Goal: Communication & Community: Answer question/provide support

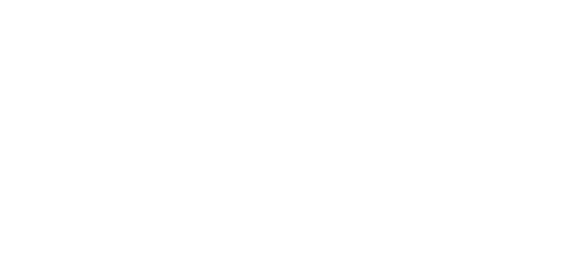
select select "*"
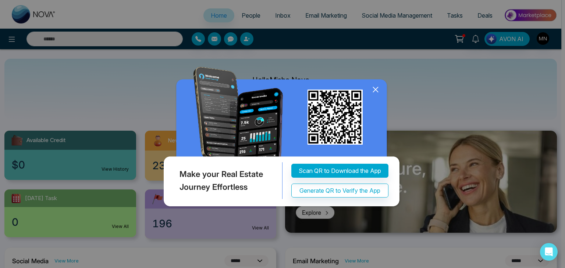
click at [377, 89] on icon at bounding box center [375, 89] width 11 height 11
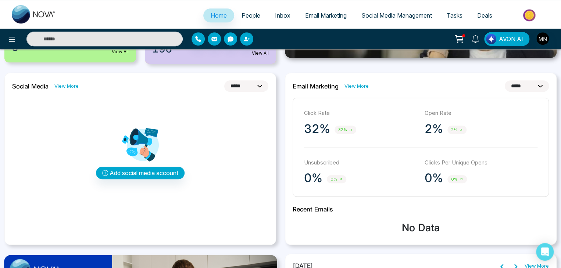
scroll to position [176, 0]
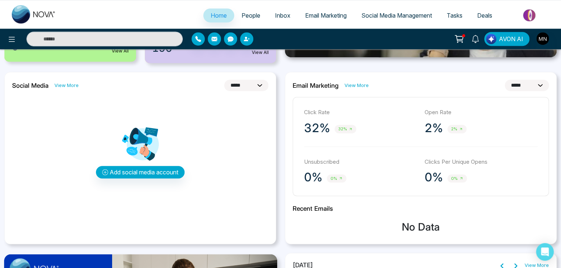
click at [457, 130] on span "2%" at bounding box center [457, 129] width 19 height 8
click at [432, 130] on p "2%" at bounding box center [434, 128] width 18 height 15
click at [530, 81] on select "**********" at bounding box center [527, 85] width 44 height 11
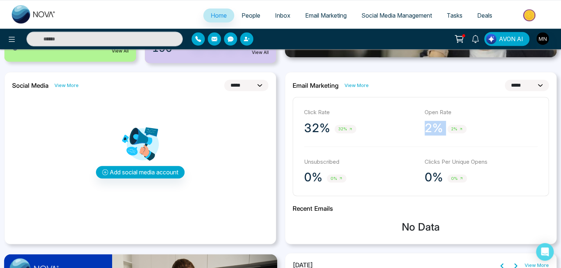
click at [505, 80] on select "**********" at bounding box center [527, 85] width 44 height 11
click at [537, 83] on select "**********" at bounding box center [527, 85] width 44 height 11
select select "*"
click at [505, 80] on select "**********" at bounding box center [527, 85] width 44 height 11
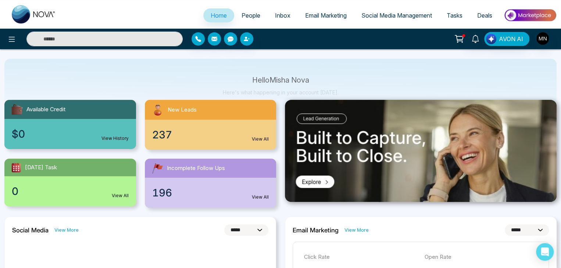
scroll to position [29, 0]
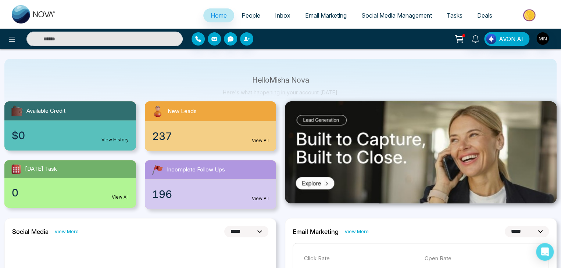
click at [244, 15] on span "People" at bounding box center [251, 15] width 19 height 7
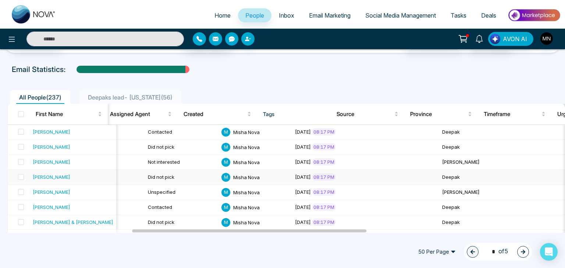
scroll to position [0, 329]
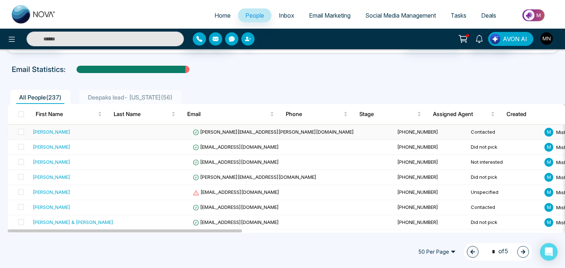
click at [58, 133] on div "[PERSON_NAME]" at bounding box center [52, 131] width 38 height 7
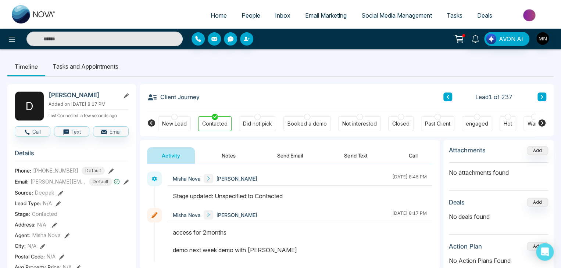
click at [301, 84] on div "Client Journey Lead 1 of 237" at bounding box center [346, 96] width 399 height 25
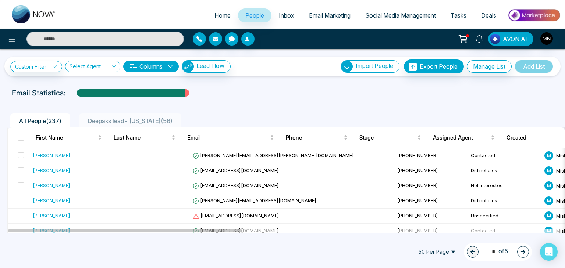
click at [109, 124] on span "Deepaks lead- [US_STATE] ( 56 )" at bounding box center [130, 120] width 90 height 7
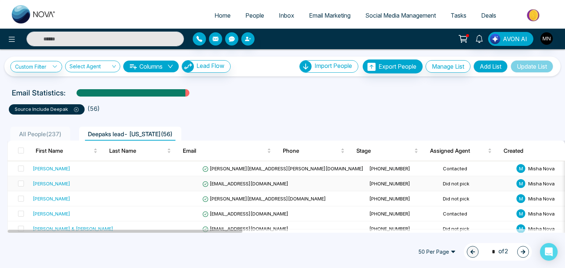
click at [56, 183] on div "[PERSON_NAME]" at bounding box center [52, 183] width 38 height 7
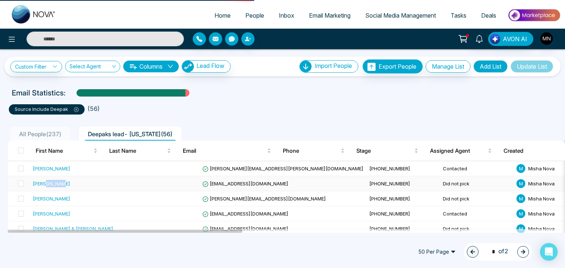
click at [56, 183] on div "[PERSON_NAME]" at bounding box center [52, 183] width 38 height 7
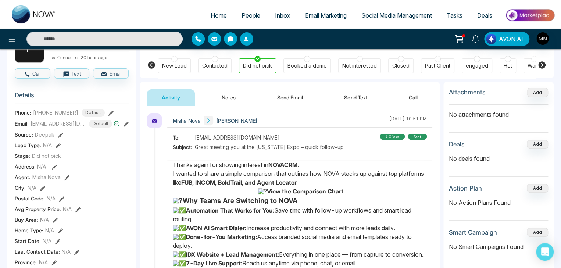
scroll to position [60, 0]
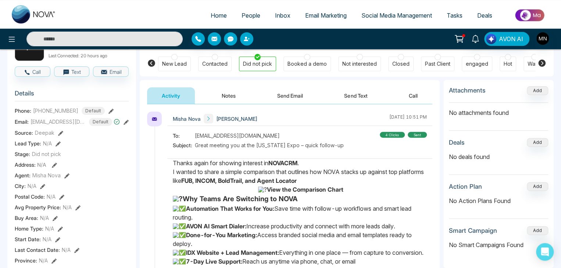
click at [391, 132] on div "4 clicks" at bounding box center [392, 135] width 25 height 6
click at [389, 135] on div "4 clicks" at bounding box center [392, 135] width 25 height 6
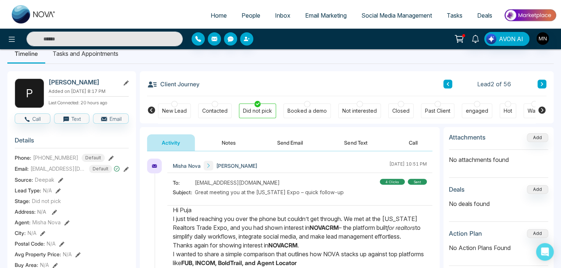
scroll to position [13, 0]
click at [416, 181] on div "sent" at bounding box center [417, 182] width 19 height 6
click at [396, 182] on div "4 clicks" at bounding box center [392, 182] width 25 height 6
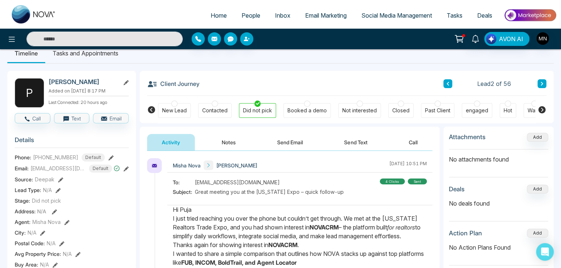
click at [396, 182] on div "4 clicks" at bounding box center [392, 182] width 25 height 6
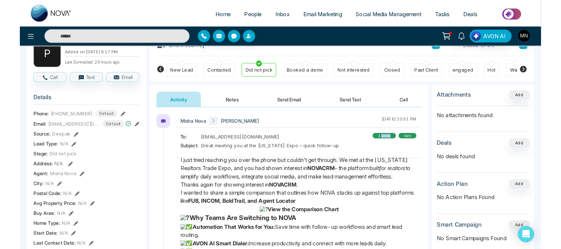
scroll to position [0, 0]
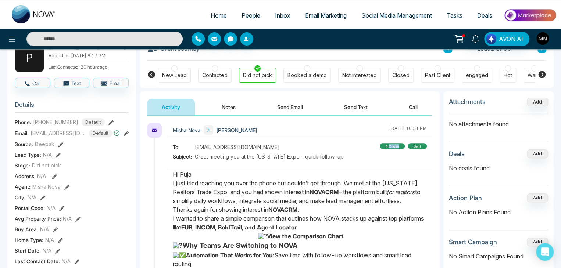
click at [391, 146] on div "4 clicks" at bounding box center [392, 146] width 25 height 6
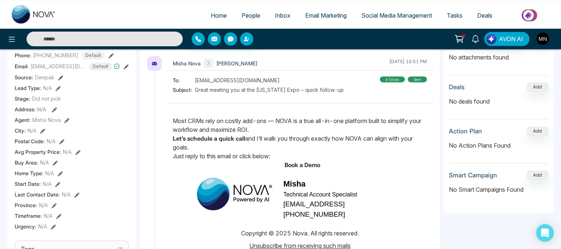
scroll to position [114, 0]
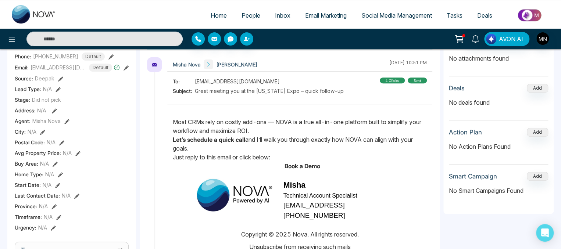
click at [314, 165] on strong "Book a Demo" at bounding box center [303, 166] width 36 height 7
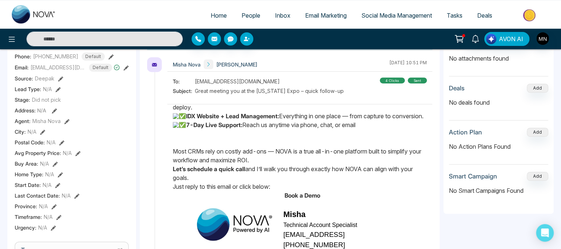
scroll to position [0, 0]
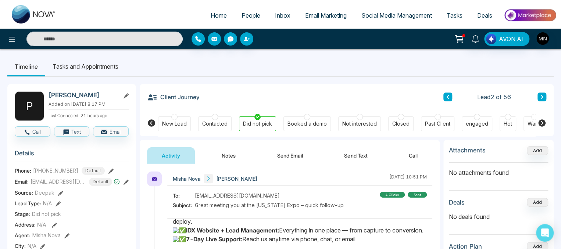
click at [243, 17] on span "People" at bounding box center [251, 15] width 19 height 7
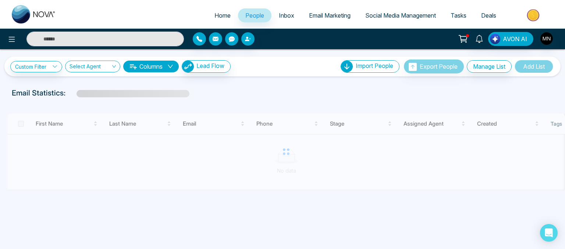
click at [216, 18] on span "Home" at bounding box center [222, 15] width 16 height 7
select select "*"
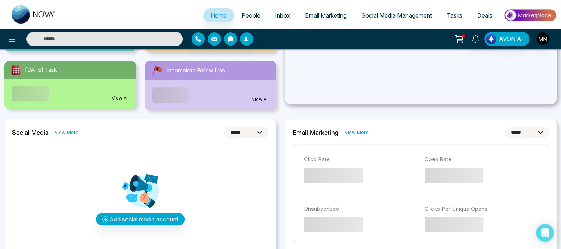
scroll to position [129, 0]
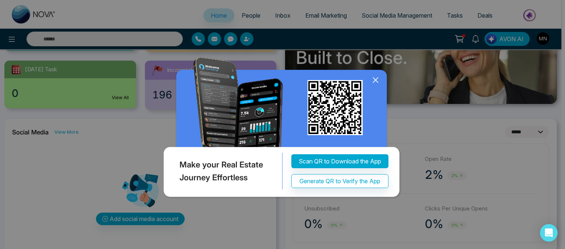
click at [379, 86] on icon at bounding box center [375, 80] width 11 height 11
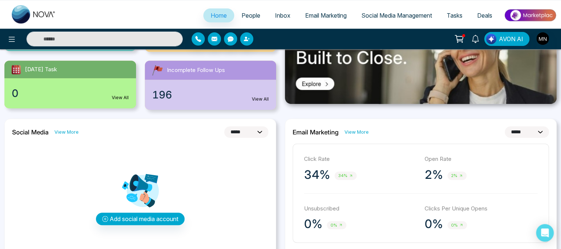
click at [245, 18] on span "People" at bounding box center [251, 15] width 19 height 7
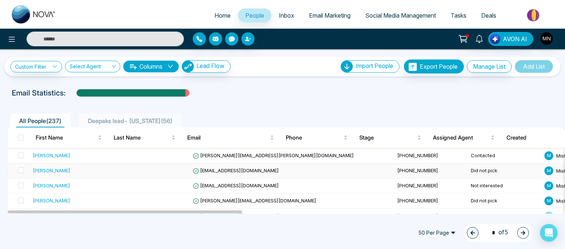
click at [57, 168] on div "[PERSON_NAME]" at bounding box center [52, 170] width 38 height 7
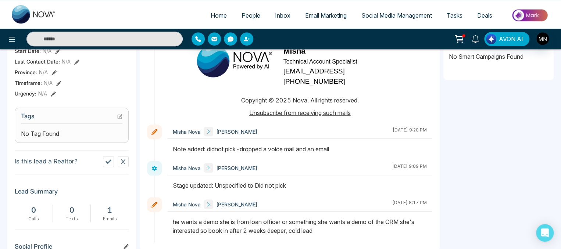
scroll to position [248, 0]
click at [215, 17] on span "Home" at bounding box center [219, 15] width 16 height 7
select select "*"
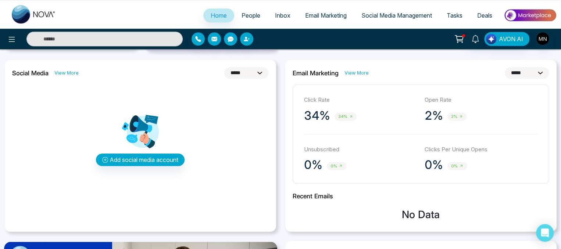
scroll to position [167, 0]
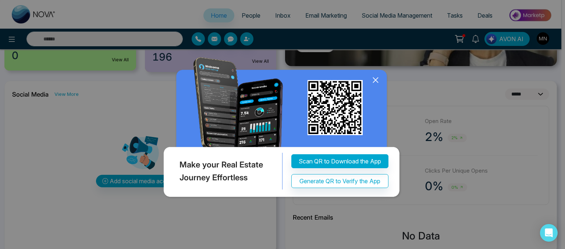
click at [374, 81] on icon at bounding box center [375, 80] width 11 height 11
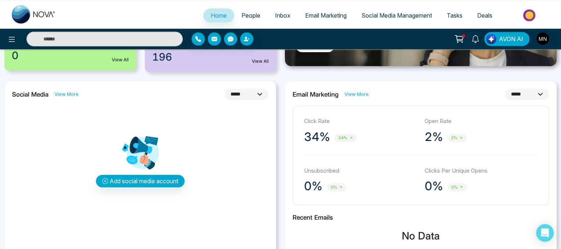
click at [247, 14] on span "People" at bounding box center [251, 15] width 19 height 7
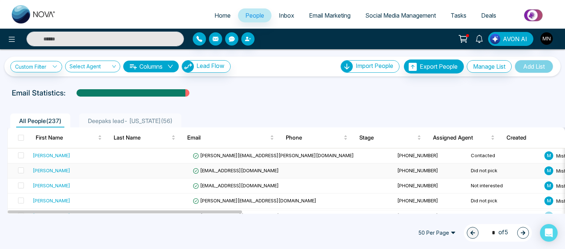
click at [63, 167] on div "[PERSON_NAME]" at bounding box center [52, 170] width 38 height 7
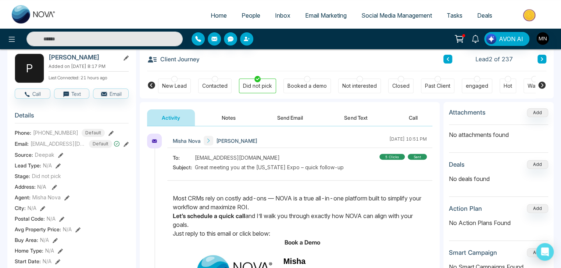
scroll to position [209, 0]
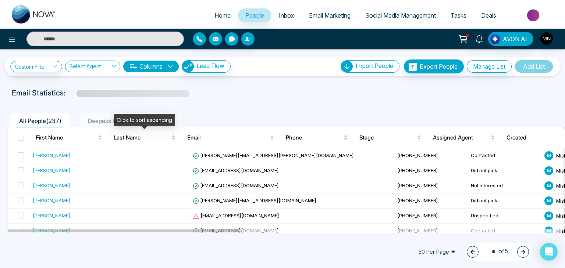
click at [122, 125] on div "Click to sort ascending" at bounding box center [144, 120] width 61 height 13
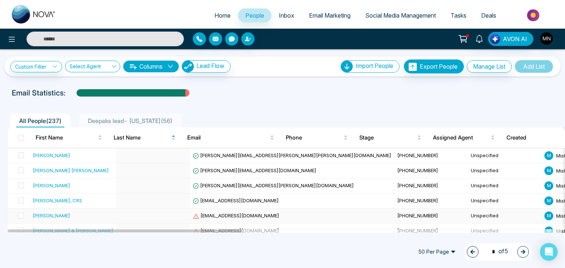
click at [50, 213] on div "[PERSON_NAME]" at bounding box center [52, 215] width 38 height 7
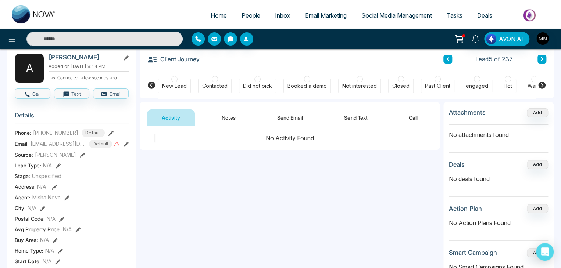
scroll to position [38, 0]
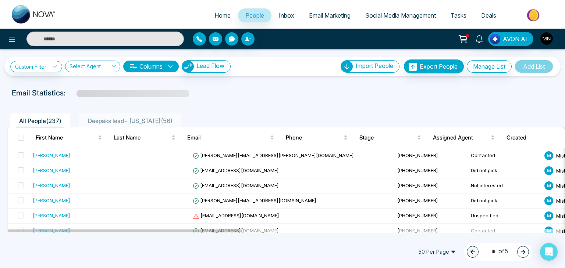
click at [109, 127] on li "Deepaks lead- [US_STATE] ( 56 )" at bounding box center [130, 121] width 102 height 14
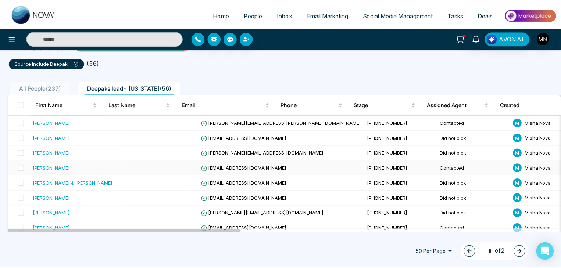
scroll to position [63, 0]
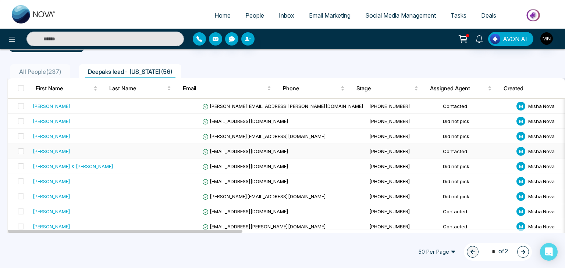
click at [44, 151] on div "[PERSON_NAME]" at bounding box center [52, 151] width 38 height 7
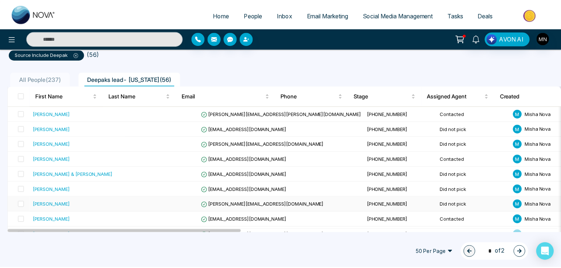
scroll to position [70, 0]
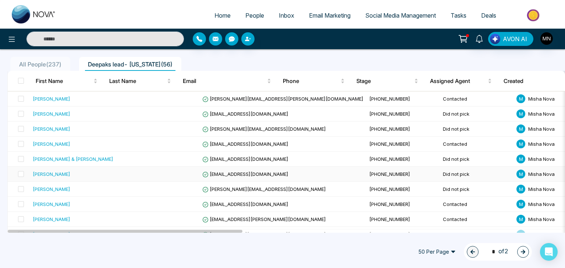
click at [42, 171] on div "[PERSON_NAME]" at bounding box center [52, 174] width 38 height 7
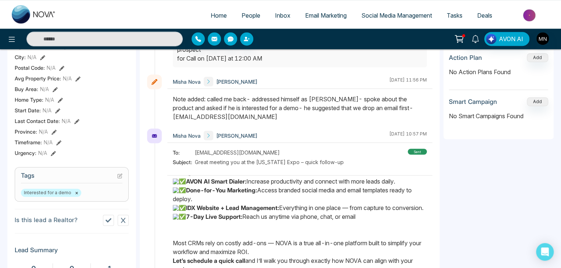
scroll to position [99, 0]
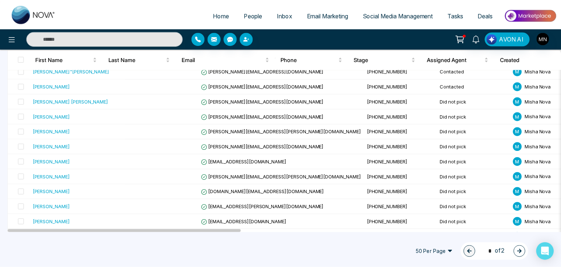
scroll to position [425, 0]
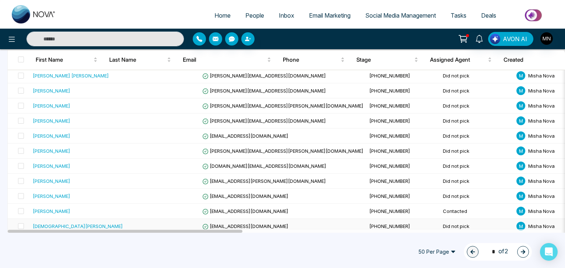
click at [49, 223] on div "[DEMOGRAPHIC_DATA][PERSON_NAME]" at bounding box center [78, 226] width 90 height 7
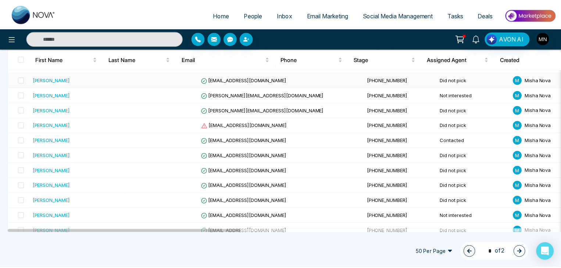
scroll to position [682, 0]
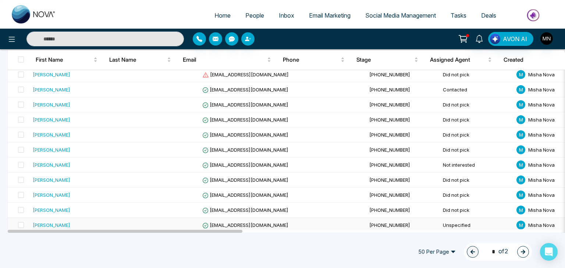
click at [51, 222] on div "[PERSON_NAME]" at bounding box center [52, 225] width 38 height 7
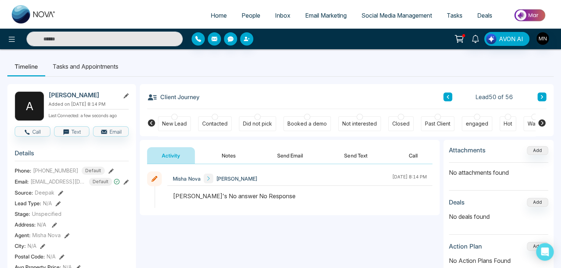
click at [286, 155] on button "Send Email" at bounding box center [290, 155] width 55 height 17
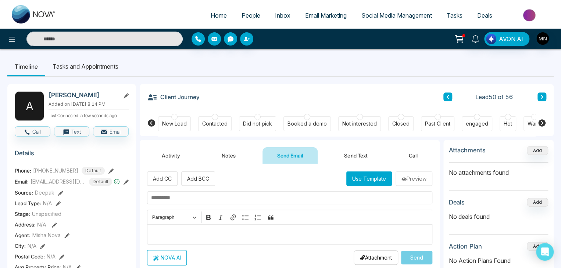
click at [259, 122] on div "Did not pick" at bounding box center [257, 123] width 29 height 7
click at [188, 232] on p "Editor editing area: main" at bounding box center [290, 234] width 278 height 9
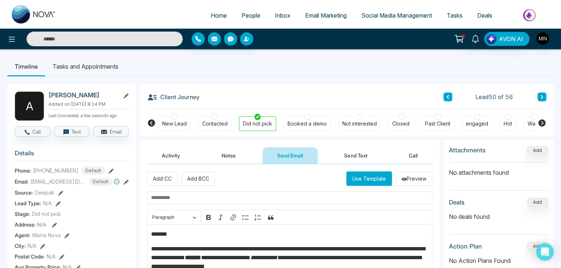
click at [176, 237] on p "*******" at bounding box center [290, 234] width 278 height 9
click at [184, 197] on input "text" at bounding box center [289, 198] width 285 height 13
paste input "**********"
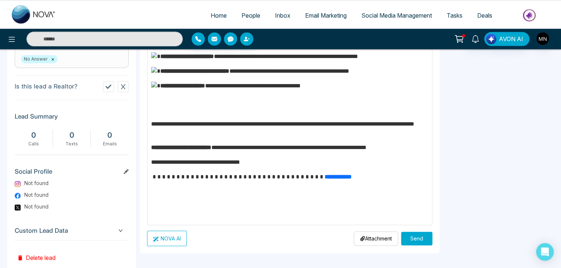
scroll to position [345, 0]
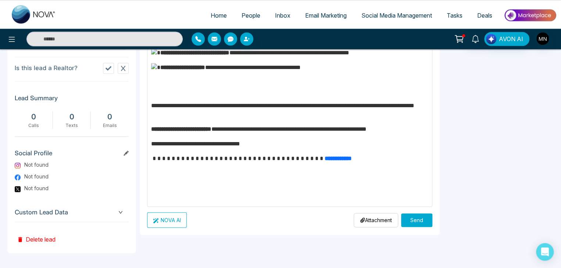
type input "**********"
click at [416, 218] on button "Send" at bounding box center [416, 221] width 31 height 14
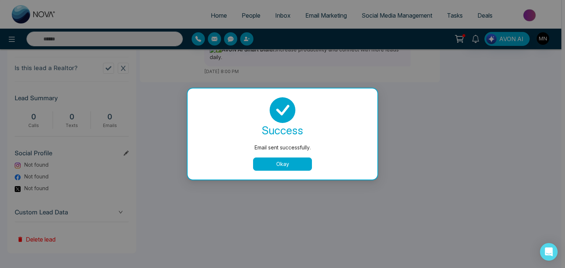
click at [291, 164] on button "Okay" at bounding box center [282, 164] width 59 height 13
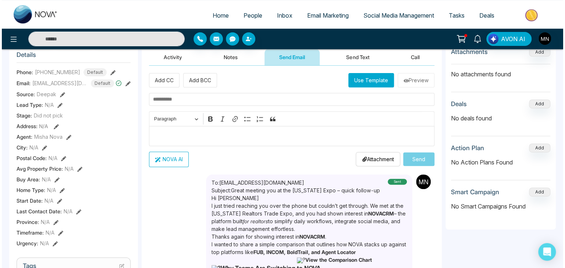
scroll to position [0, 0]
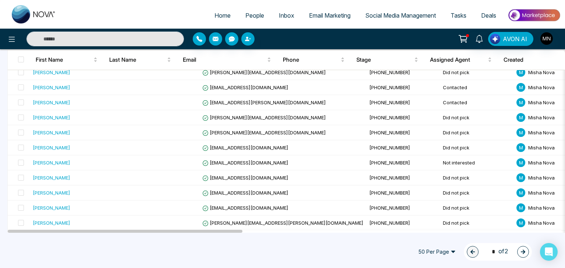
scroll to position [210, 0]
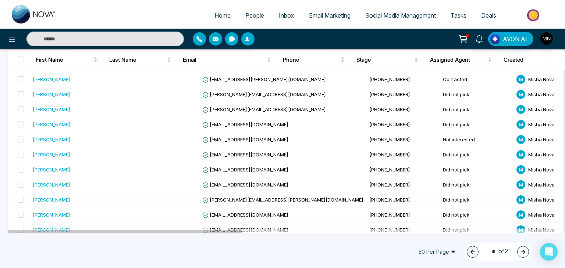
click at [524, 255] on button "button" at bounding box center [523, 252] width 12 height 12
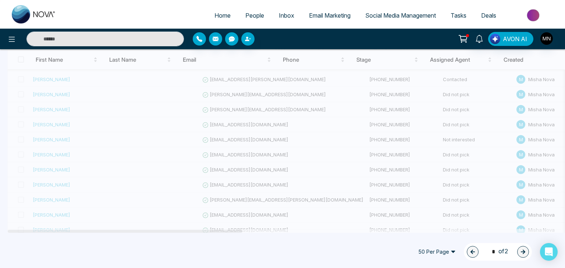
type input "*"
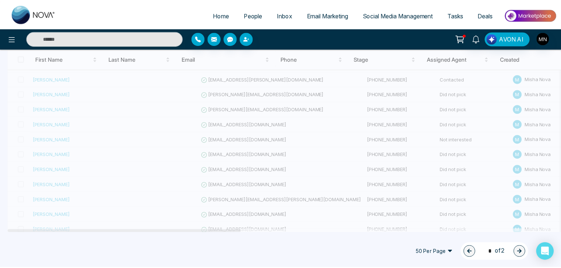
scroll to position [22, 0]
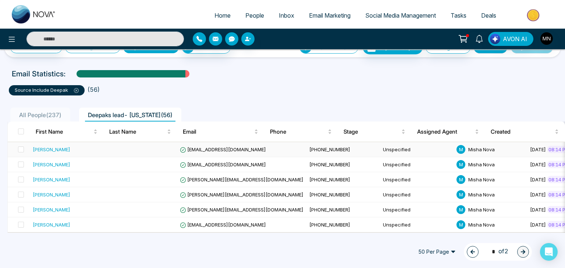
click at [58, 146] on div "[PERSON_NAME]" at bounding box center [52, 149] width 38 height 7
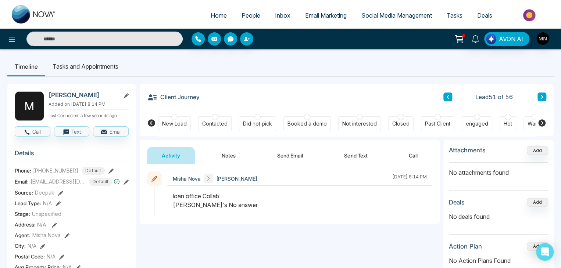
click at [279, 159] on button "Send Email" at bounding box center [290, 155] width 55 height 17
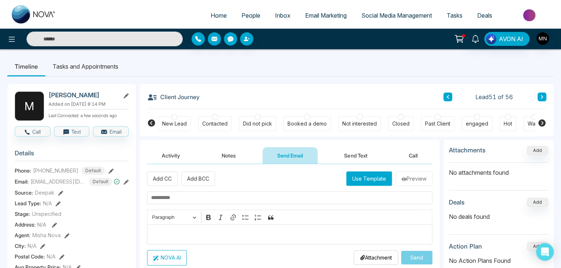
click at [172, 153] on button "Activity" at bounding box center [171, 155] width 48 height 17
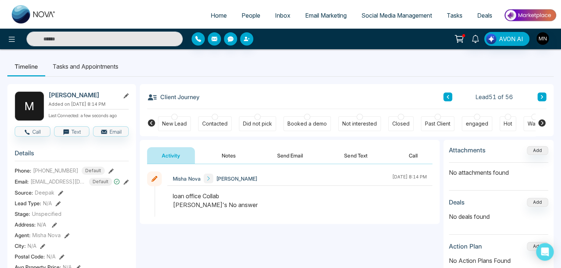
click at [276, 159] on button "Send Email" at bounding box center [290, 155] width 55 height 17
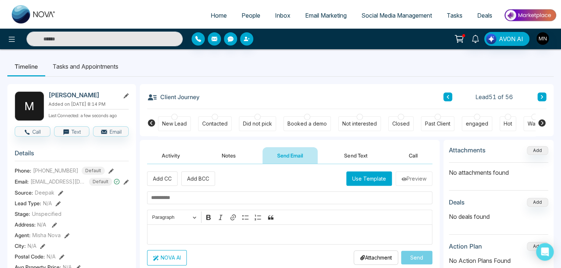
click at [246, 193] on input "text" at bounding box center [289, 198] width 285 height 13
paste input "**********"
type input "**********"
click at [216, 226] on div "Editor editing area: main" at bounding box center [289, 235] width 285 height 20
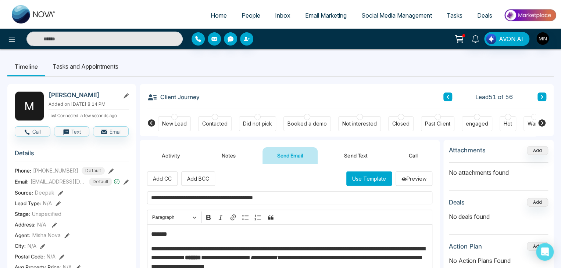
click at [175, 230] on p "*******" at bounding box center [290, 234] width 278 height 9
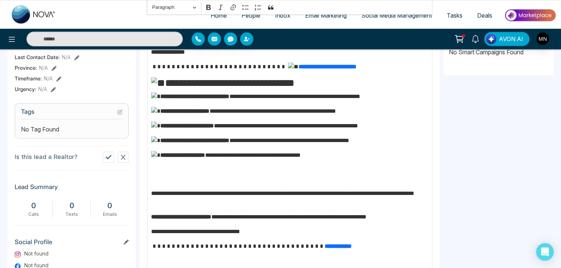
scroll to position [346, 0]
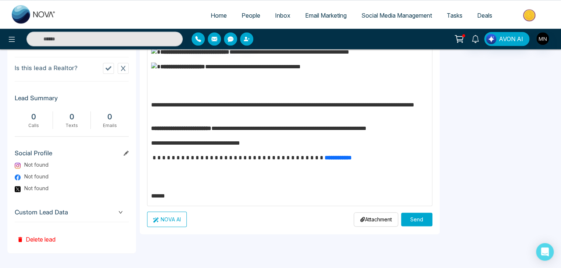
click at [413, 215] on button "Send" at bounding box center [416, 220] width 31 height 14
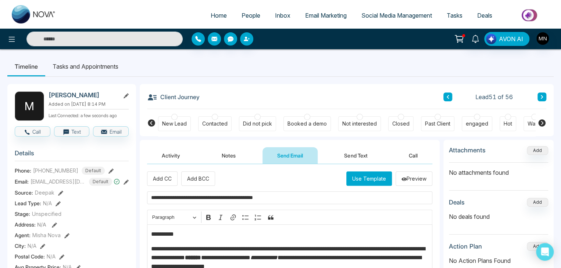
scroll to position [0, 0]
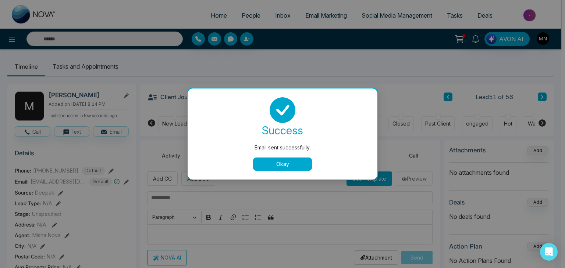
click at [266, 120] on div "Email sent successfully. success Email sent successfully. Okay" at bounding box center [282, 134] width 565 height 268
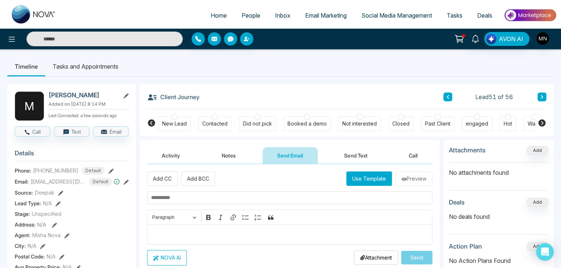
click at [253, 120] on div "Did not pick" at bounding box center [257, 124] width 37 height 15
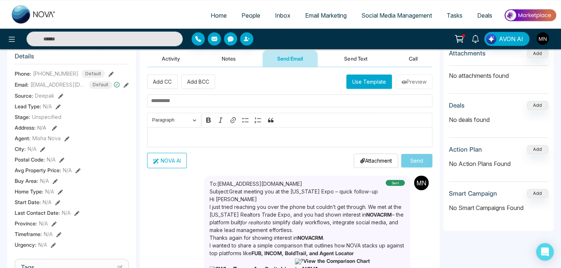
scroll to position [97, 0]
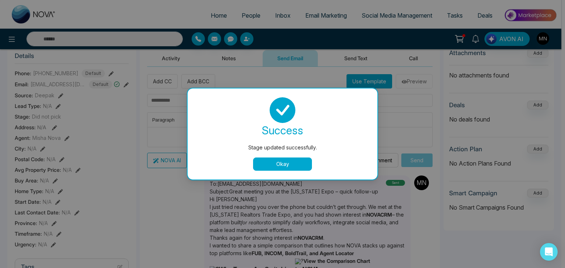
click at [262, 166] on button "Okay" at bounding box center [282, 164] width 59 height 13
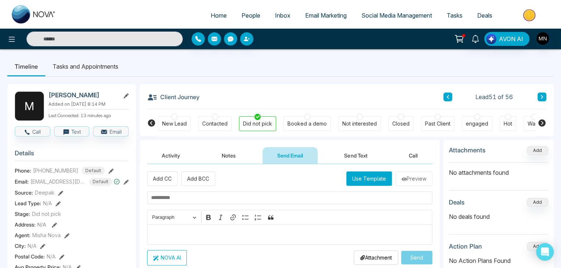
scroll to position [0, 0]
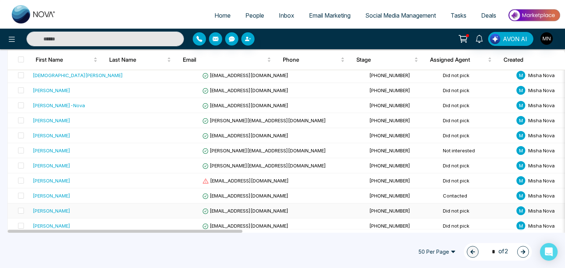
scroll to position [682, 0]
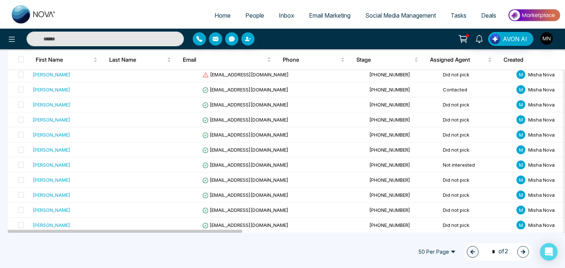
click at [521, 256] on button "button" at bounding box center [523, 252] width 12 height 12
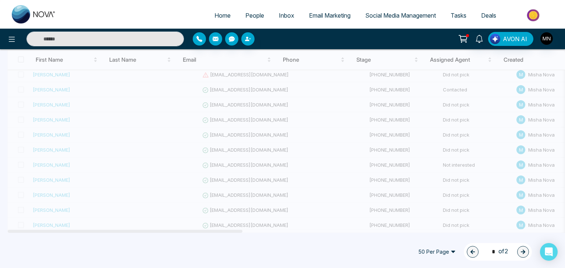
type input "*"
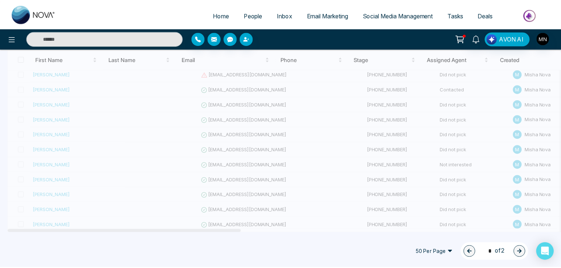
scroll to position [22, 0]
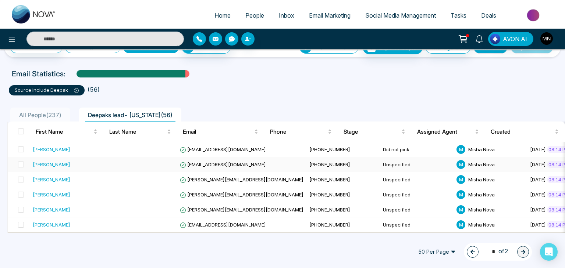
click at [54, 161] on div "[PERSON_NAME]" at bounding box center [52, 164] width 38 height 7
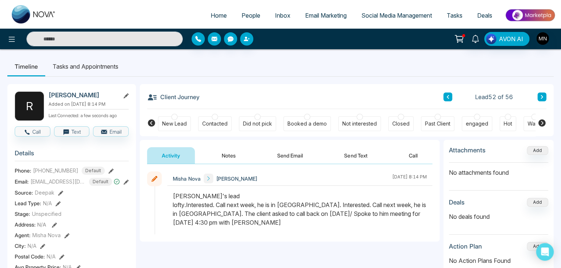
click at [69, 94] on h2 "[PERSON_NAME]" at bounding box center [83, 95] width 68 height 7
copy div "[PERSON_NAME]"
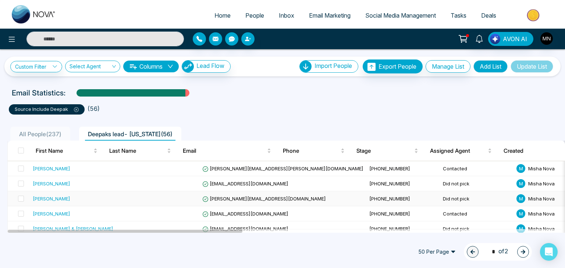
click at [51, 200] on div "[PERSON_NAME]" at bounding box center [52, 198] width 38 height 7
click at [519, 250] on button "button" at bounding box center [523, 252] width 12 height 12
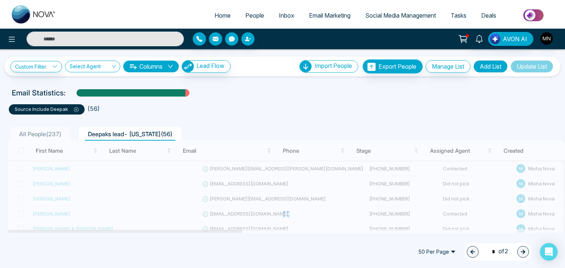
type input "*"
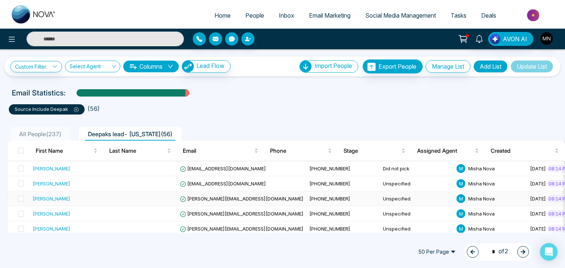
click at [41, 200] on div "[PERSON_NAME]" at bounding box center [52, 198] width 38 height 7
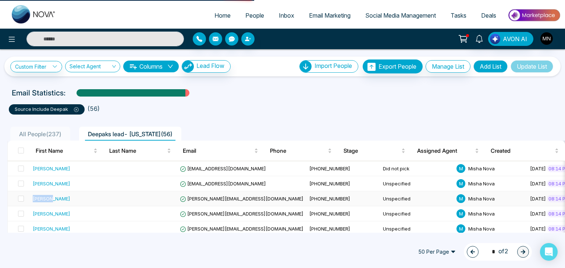
click at [41, 200] on div "[PERSON_NAME]" at bounding box center [52, 198] width 38 height 7
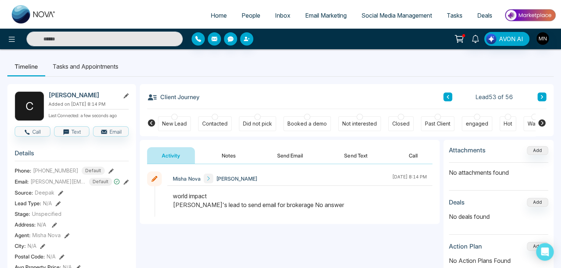
click at [225, 150] on button "Notes" at bounding box center [228, 155] width 43 height 17
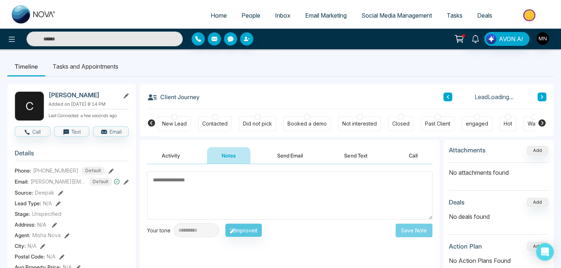
click at [231, 189] on textarea at bounding box center [289, 196] width 285 height 48
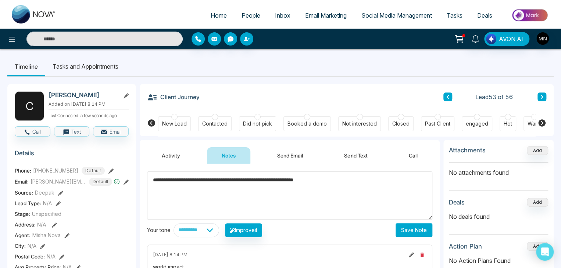
type textarea "**********"
click at [419, 235] on button "Save Note" at bounding box center [414, 231] width 37 height 14
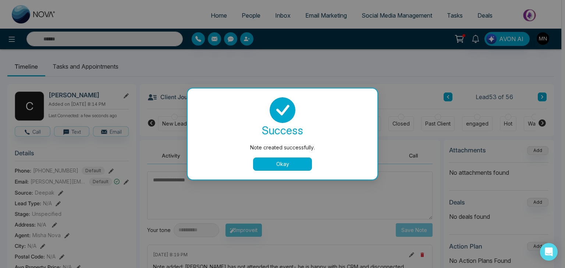
click at [293, 167] on button "Okay" at bounding box center [282, 164] width 59 height 13
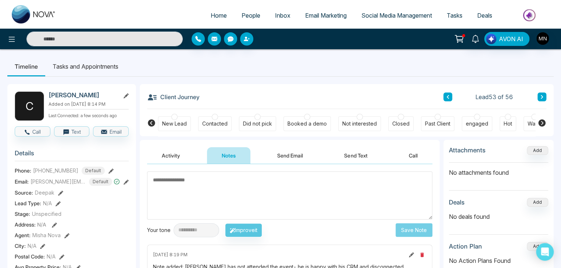
click at [352, 126] on div "Not interested" at bounding box center [359, 123] width 35 height 7
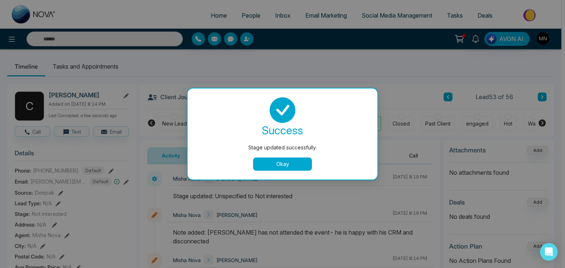
click at [261, 159] on button "Okay" at bounding box center [282, 164] width 59 height 13
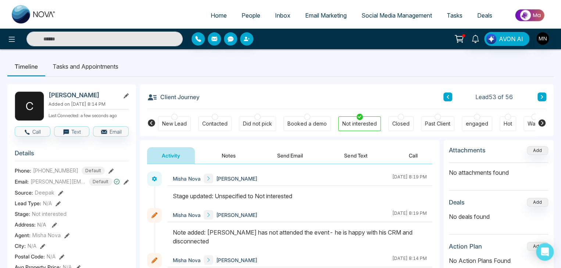
click at [275, 159] on button "Send Email" at bounding box center [290, 155] width 55 height 17
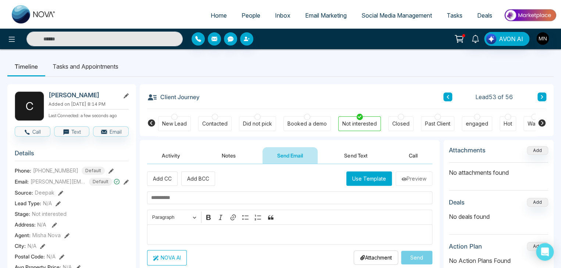
click at [175, 227] on div "Editor editing area: main" at bounding box center [289, 235] width 285 height 20
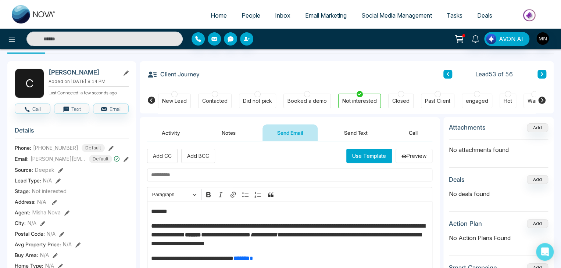
scroll to position [21, 0]
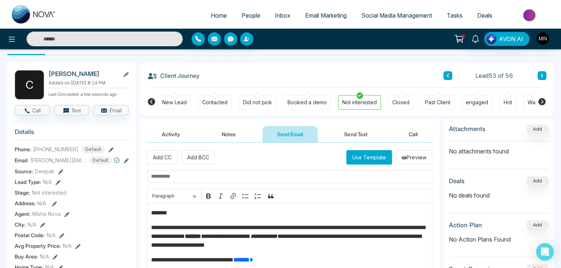
click at [193, 177] on input "text" at bounding box center [289, 176] width 285 height 13
paste input "**********"
type input "**********"
click at [184, 215] on p "*******" at bounding box center [290, 213] width 278 height 9
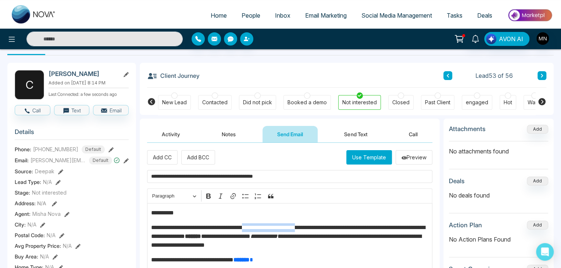
drag, startPoint x: 326, startPoint y: 227, endPoint x: 261, endPoint y: 228, distance: 65.5
click at [261, 228] on p "**********" at bounding box center [290, 237] width 278 height 26
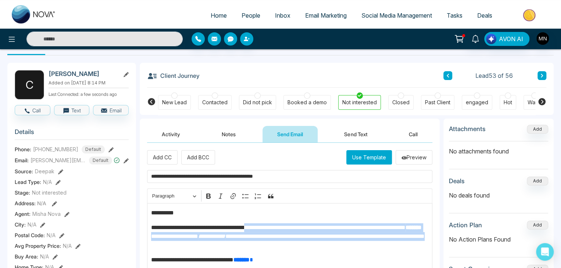
drag, startPoint x: 262, startPoint y: 224, endPoint x: 303, endPoint y: 242, distance: 44.7
click at [303, 242] on p "**********" at bounding box center [290, 237] width 278 height 26
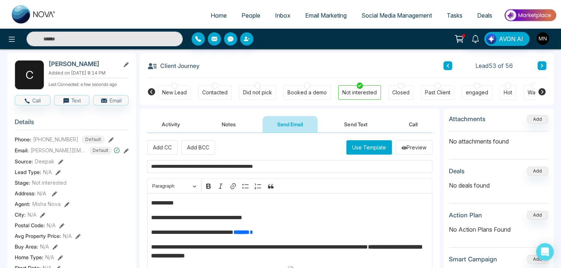
scroll to position [32, 0]
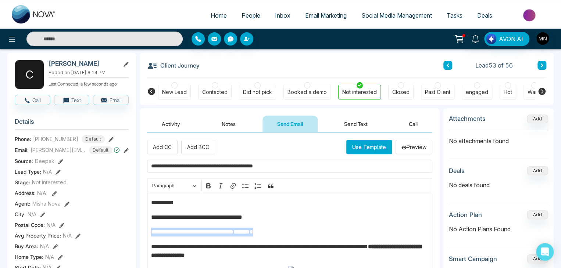
drag, startPoint x: 284, startPoint y: 230, endPoint x: 144, endPoint y: 233, distance: 140.1
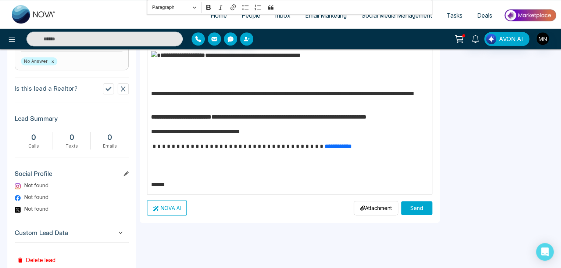
scroll to position [321, 0]
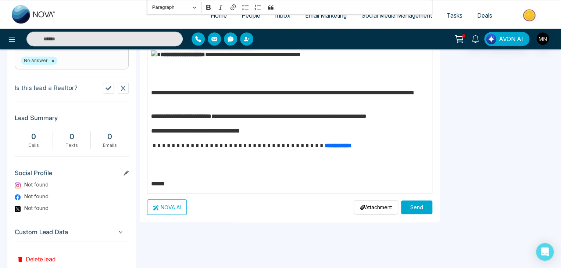
click at [421, 207] on button "Send" at bounding box center [416, 208] width 31 height 14
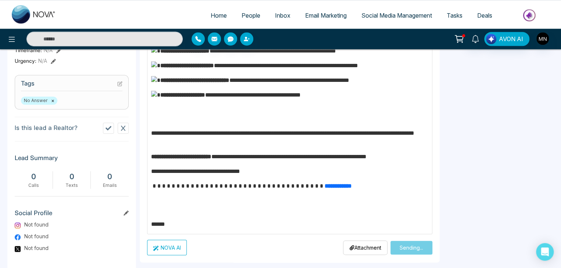
scroll to position [274, 0]
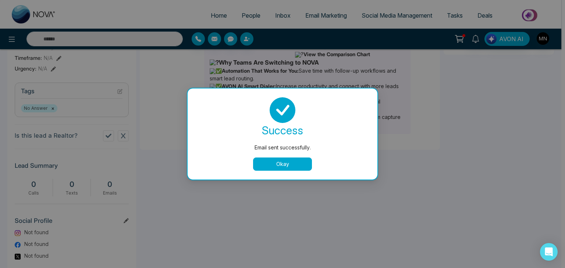
click at [255, 169] on button "Okay" at bounding box center [282, 164] width 59 height 13
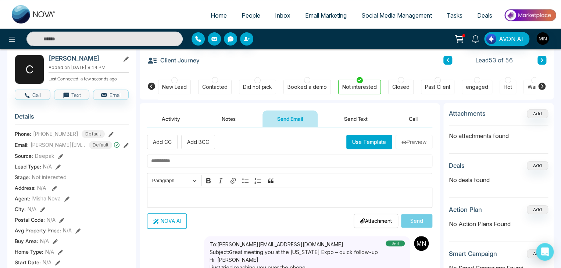
scroll to position [26, 0]
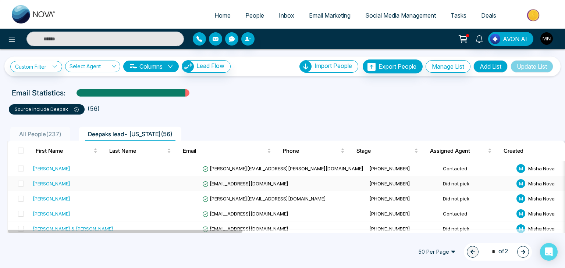
scroll to position [9, 0]
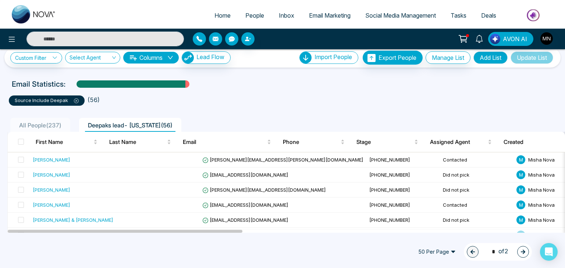
click at [521, 254] on icon "button" at bounding box center [522, 252] width 5 height 5
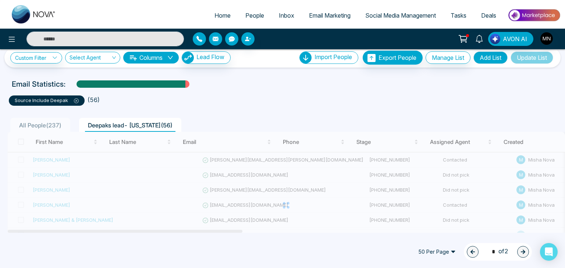
type input "*"
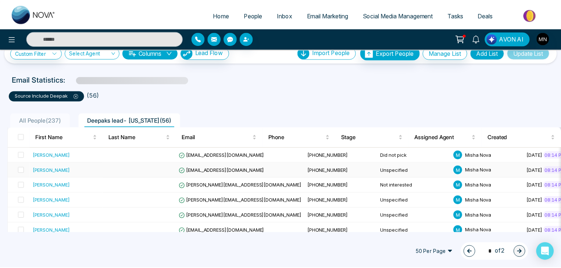
scroll to position [22, 0]
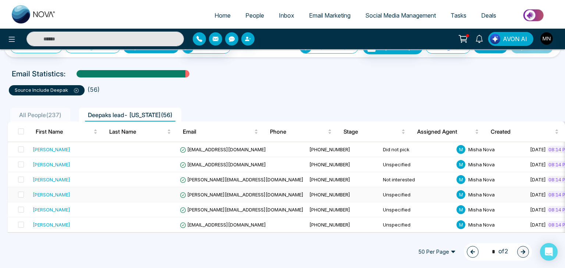
click at [33, 193] on div "[PERSON_NAME]" at bounding box center [52, 194] width 38 height 7
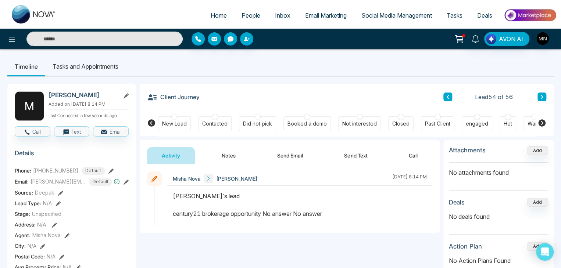
click at [274, 158] on button "Send Email" at bounding box center [290, 155] width 55 height 17
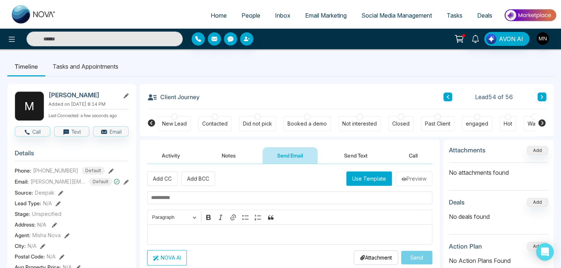
click at [190, 230] on p "Editor editing area: main" at bounding box center [290, 234] width 278 height 9
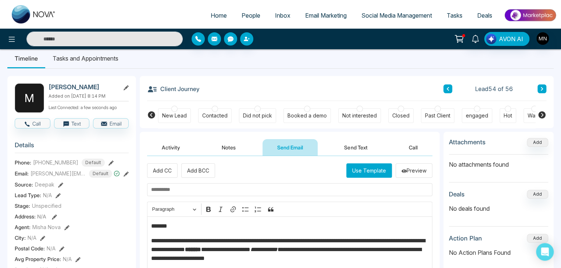
scroll to position [8, 0]
click at [175, 225] on p "*******" at bounding box center [290, 226] width 278 height 9
click at [221, 195] on input "text" at bounding box center [289, 190] width 285 height 13
paste input "**********"
type input "**********"
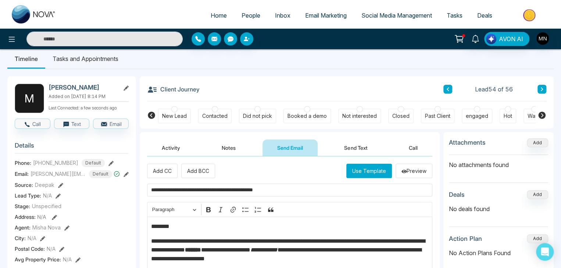
click at [257, 116] on div "Did not pick" at bounding box center [257, 116] width 29 height 7
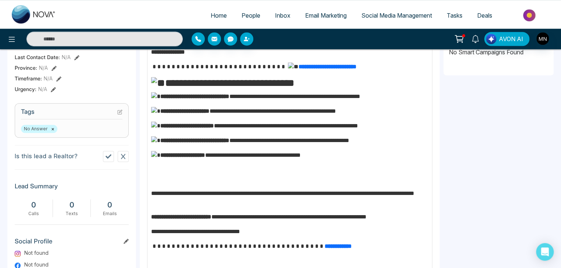
scroll to position [345, 0]
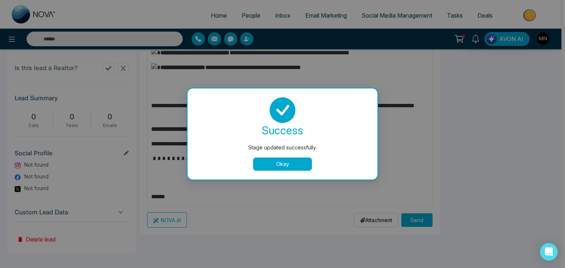
click at [412, 217] on div "Stage updated successfully. success Stage updated successfully. Okay" at bounding box center [282, 134] width 565 height 268
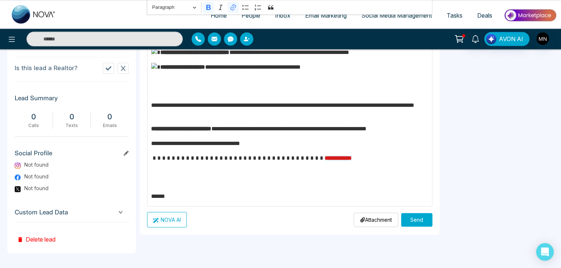
click at [325, 156] on strong "**********" at bounding box center [338, 159] width 27 height 6
click at [353, 156] on p "**********" at bounding box center [290, 158] width 278 height 9
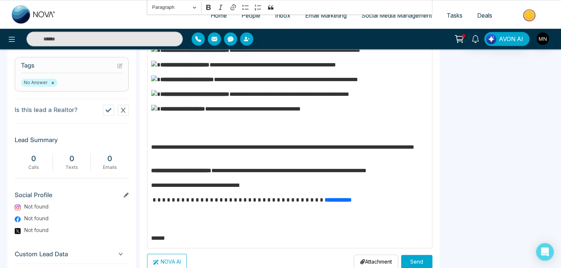
scroll to position [317, 0]
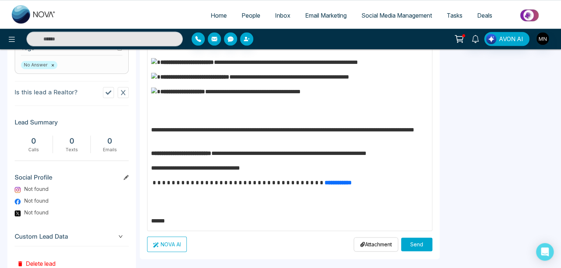
click at [418, 248] on button "Send" at bounding box center [416, 245] width 31 height 14
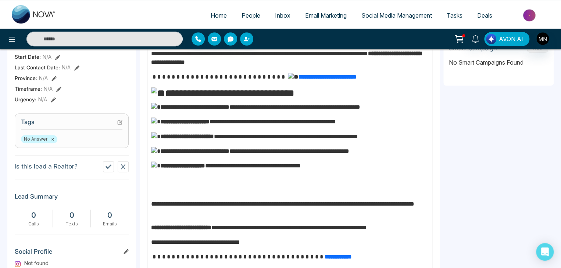
scroll to position [322, 0]
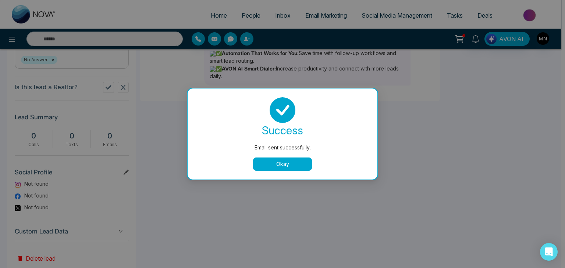
click at [274, 166] on button "Okay" at bounding box center [282, 164] width 59 height 13
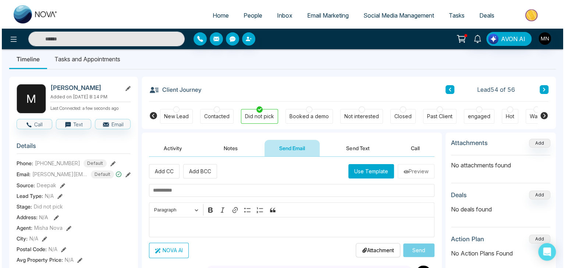
scroll to position [0, 0]
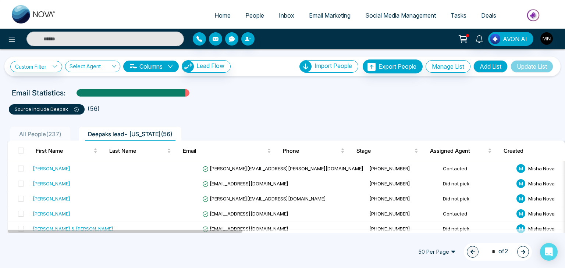
click at [507, 253] on span "1 * of 2" at bounding box center [497, 252] width 21 height 10
click at [519, 253] on button "button" at bounding box center [523, 252] width 12 height 12
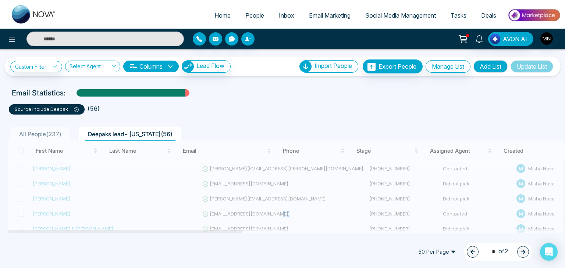
type input "*"
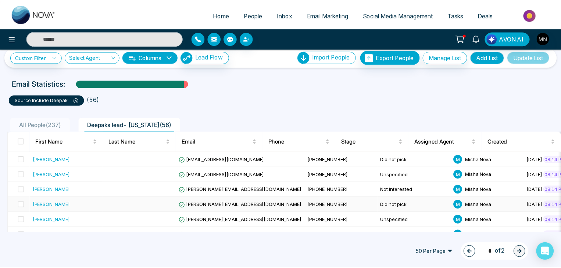
scroll to position [22, 0]
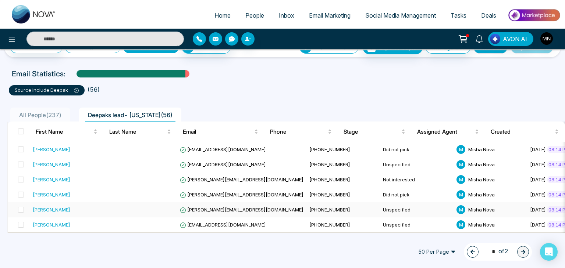
click at [53, 206] on div "[PERSON_NAME]" at bounding box center [52, 209] width 38 height 7
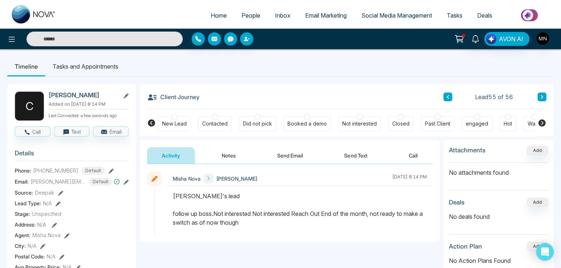
click at [292, 162] on button "Send Email" at bounding box center [290, 155] width 55 height 17
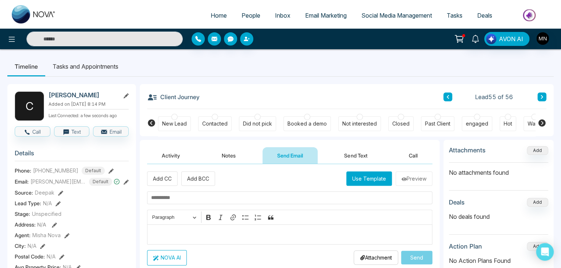
click at [172, 230] on p "Editor editing area: main" at bounding box center [290, 234] width 278 height 9
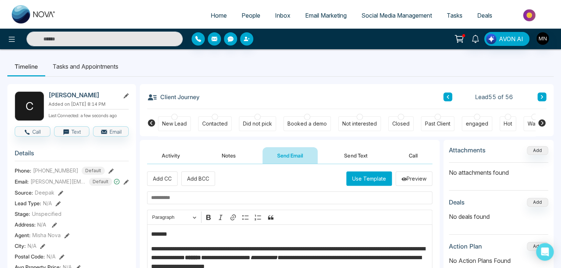
click at [179, 237] on p "*******" at bounding box center [290, 234] width 278 height 9
click at [194, 193] on input "text" at bounding box center [289, 198] width 285 height 13
paste input "**********"
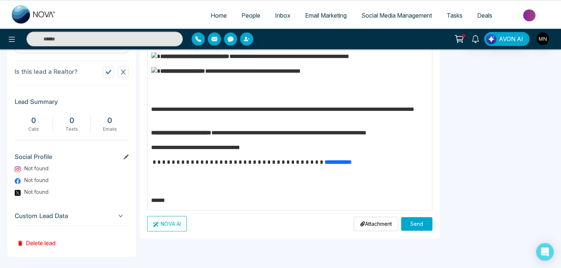
scroll to position [345, 0]
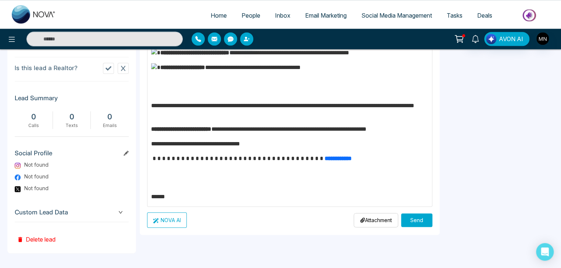
type input "**********"
click at [410, 214] on button "Send" at bounding box center [416, 221] width 31 height 14
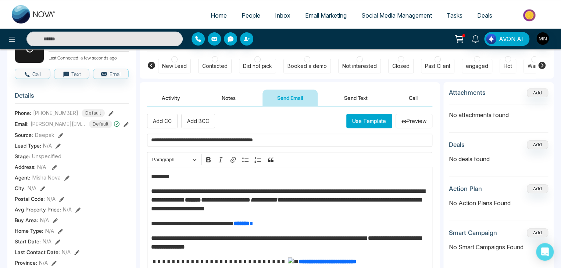
scroll to position [57, 0]
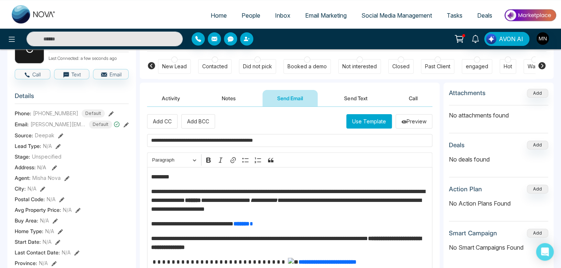
click at [251, 64] on div "Did not pick" at bounding box center [257, 66] width 29 height 7
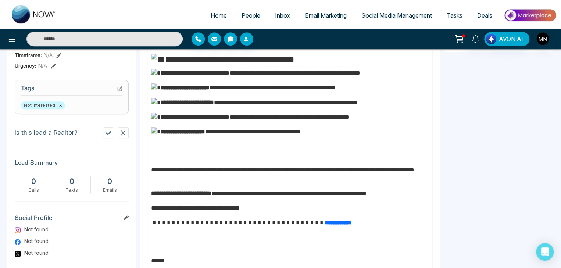
scroll to position [345, 0]
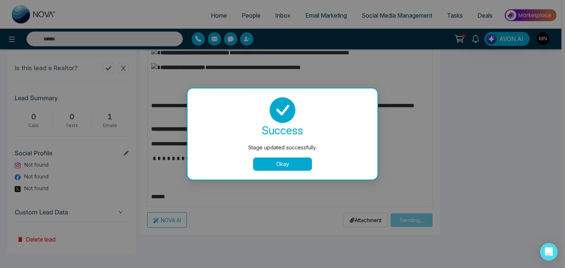
click at [281, 169] on button "Okay" at bounding box center [282, 164] width 59 height 13
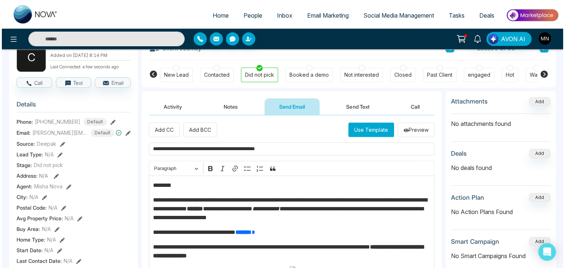
scroll to position [0, 0]
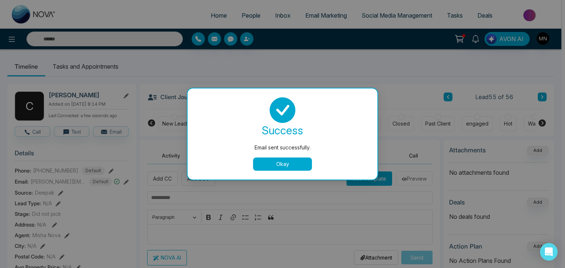
click at [269, 167] on button "Okay" at bounding box center [282, 164] width 59 height 13
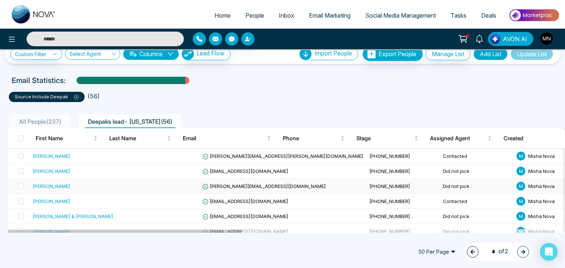
scroll to position [12, 0]
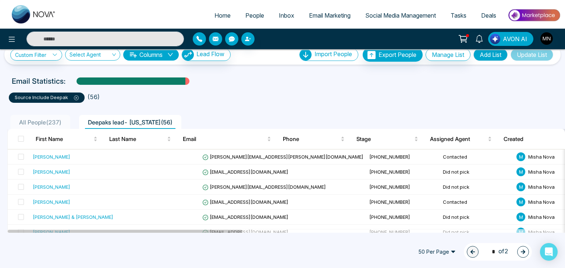
click at [524, 252] on icon "button" at bounding box center [522, 252] width 5 height 5
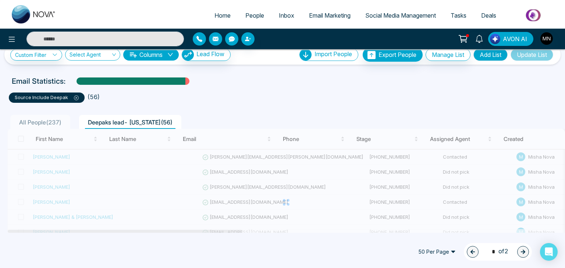
type input "*"
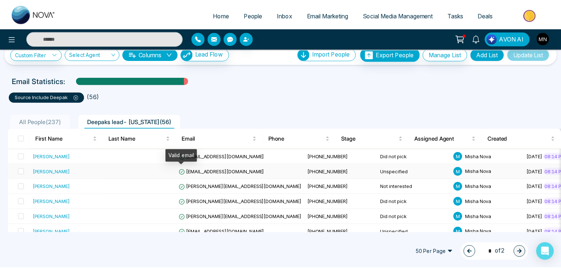
scroll to position [22, 0]
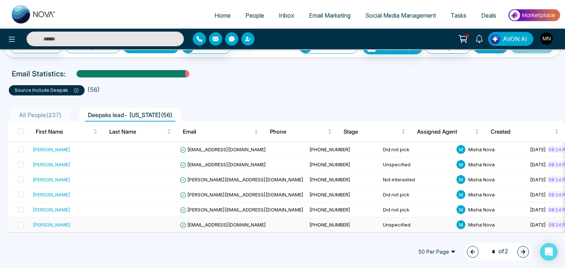
click at [49, 222] on div "[PERSON_NAME]" at bounding box center [52, 224] width 38 height 7
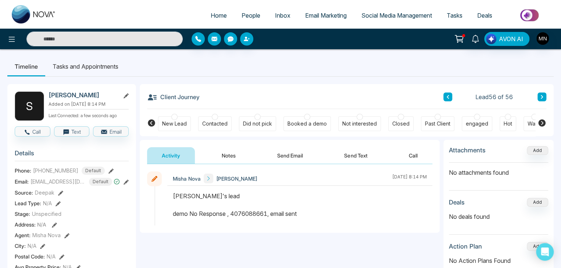
click at [265, 122] on div "Did not pick" at bounding box center [257, 123] width 29 height 7
click at [291, 159] on button "Send Email" at bounding box center [290, 155] width 55 height 17
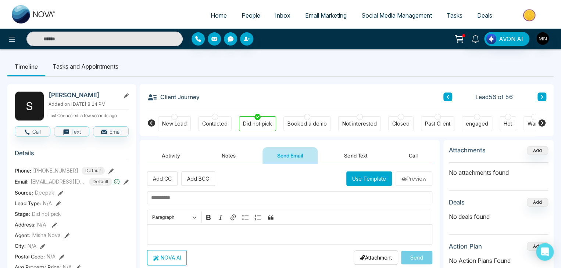
click at [186, 228] on div "Editor editing area: main" at bounding box center [289, 235] width 285 height 20
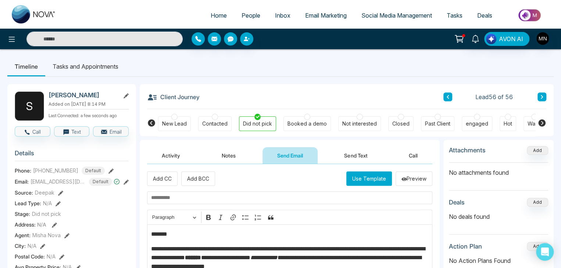
scroll to position [29, 0]
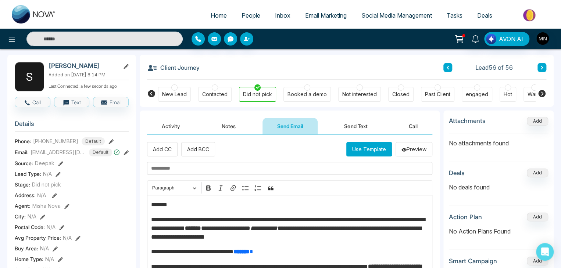
click at [176, 205] on p "*******" at bounding box center [290, 205] width 278 height 9
click at [207, 170] on input "text" at bounding box center [289, 168] width 285 height 13
paste input "**********"
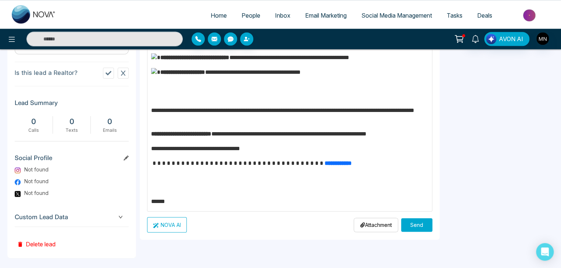
scroll to position [345, 0]
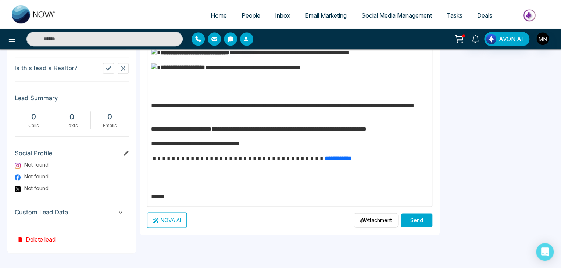
type input "**********"
click at [419, 219] on button "Send" at bounding box center [416, 221] width 31 height 14
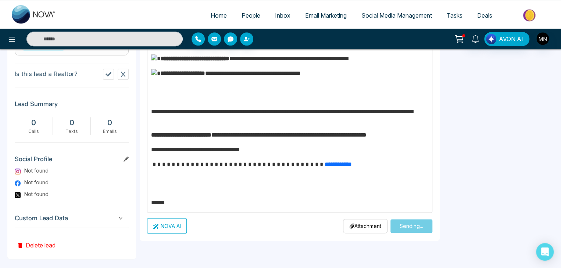
scroll to position [336, 0]
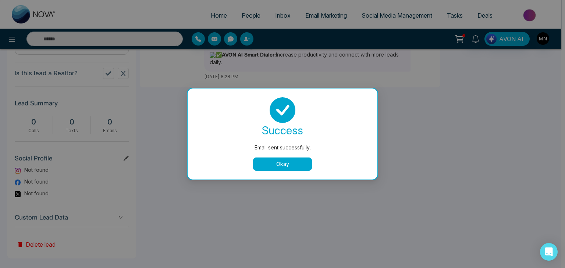
click at [301, 159] on button "Okay" at bounding box center [282, 164] width 59 height 13
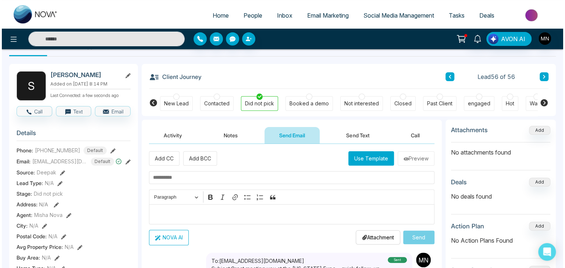
scroll to position [0, 0]
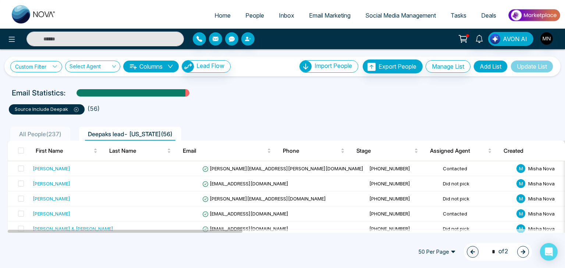
click at [53, 63] on link "Custom Filter" at bounding box center [36, 66] width 52 height 11
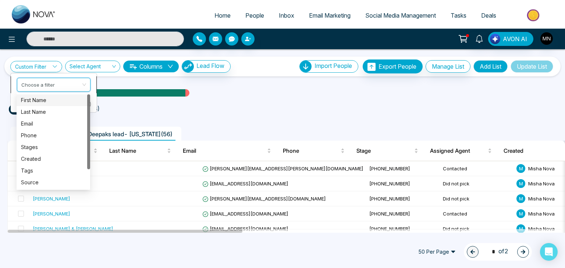
click at [50, 83] on input "search" at bounding box center [51, 83] width 60 height 11
click at [38, 184] on div "Source" at bounding box center [53, 183] width 65 height 8
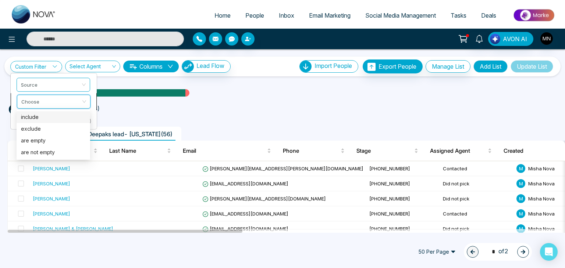
click at [51, 105] on input "search" at bounding box center [51, 100] width 60 height 11
click at [44, 117] on div "include" at bounding box center [53, 117] width 65 height 8
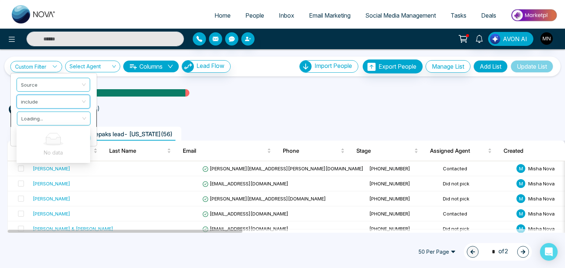
click at [44, 123] on span at bounding box center [51, 118] width 60 height 13
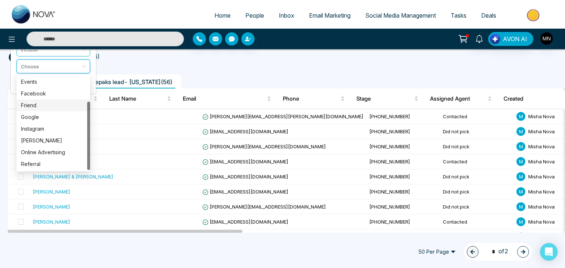
scroll to position [53, 0]
click at [39, 143] on div "[PERSON_NAME]" at bounding box center [53, 140] width 65 height 8
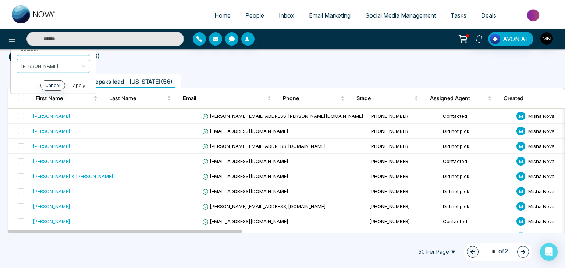
click at [78, 87] on button "Apply" at bounding box center [79, 85] width 22 height 10
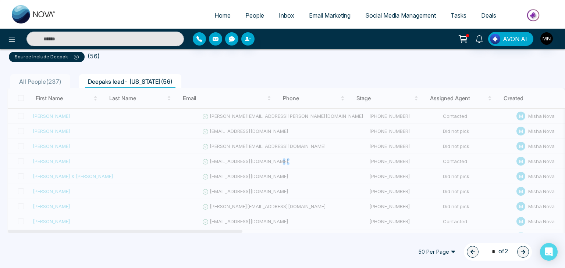
scroll to position [0, 0]
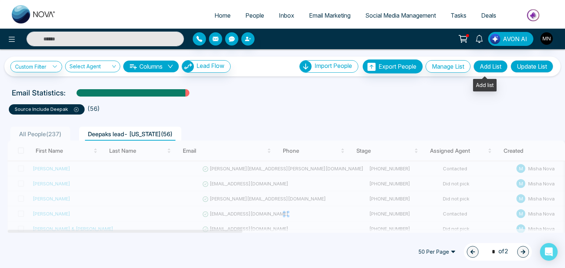
click at [476, 67] on button "Add List" at bounding box center [490, 66] width 34 height 13
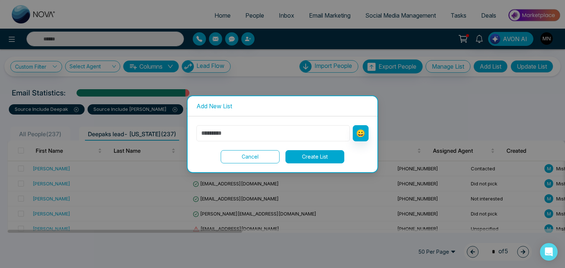
click at [274, 133] on input "text" at bounding box center [272, 133] width 153 height 16
type input "**********"
click at [316, 156] on button "Create List" at bounding box center [314, 156] width 59 height 13
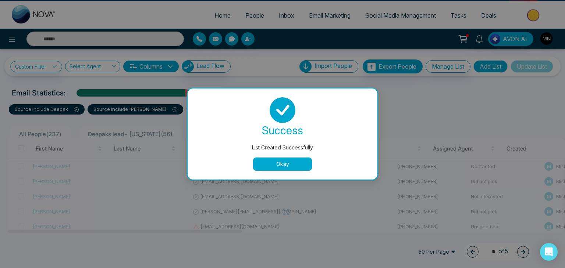
click at [278, 164] on button "Okay" at bounding box center [282, 164] width 59 height 13
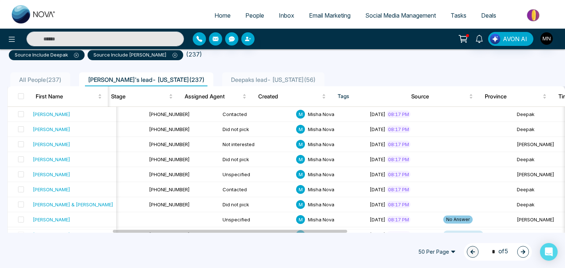
scroll to position [16, 0]
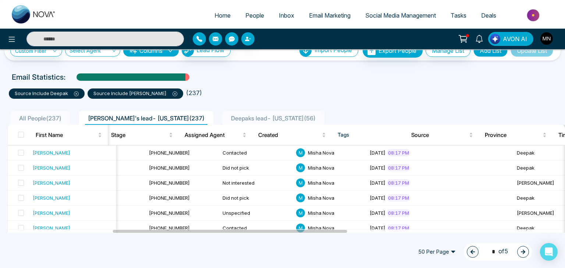
click at [228, 117] on span "Deepaks lead- [US_STATE] ( 56 )" at bounding box center [273, 118] width 90 height 7
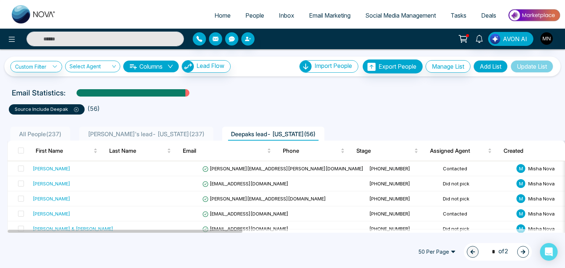
click at [154, 135] on span "[PERSON_NAME]'s lead- [US_STATE] ( 237 )" at bounding box center [146, 134] width 122 height 7
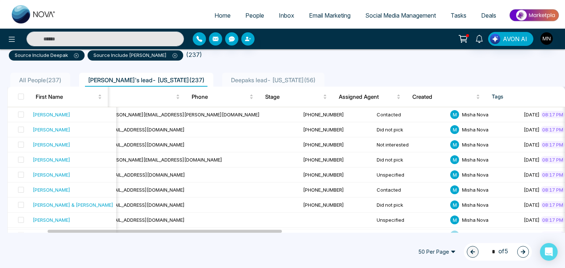
click at [94, 81] on span "[PERSON_NAME]'s lead- [US_STATE] ( 237 )" at bounding box center [146, 79] width 122 height 7
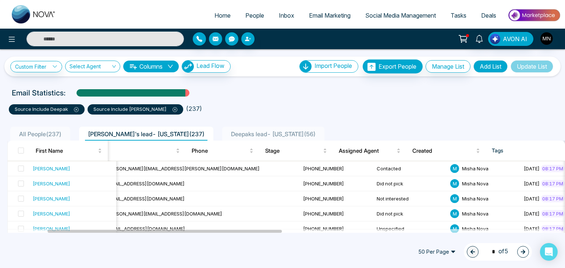
click at [74, 111] on icon at bounding box center [76, 109] width 5 height 5
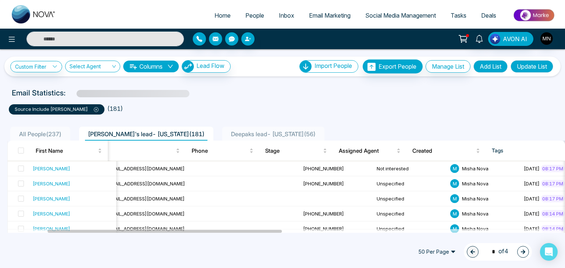
click at [278, 161] on table "First Name Last Name Email Phone Stage Assigned Agent Created Tags Source Provi…" at bounding box center [568, 151] width 1308 height 21
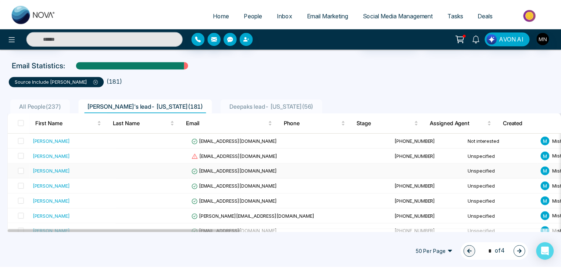
scroll to position [28, 0]
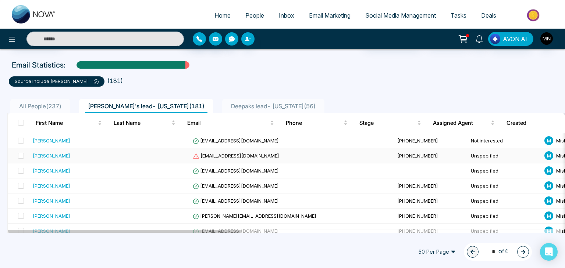
click at [38, 156] on div "[PERSON_NAME]" at bounding box center [52, 155] width 38 height 7
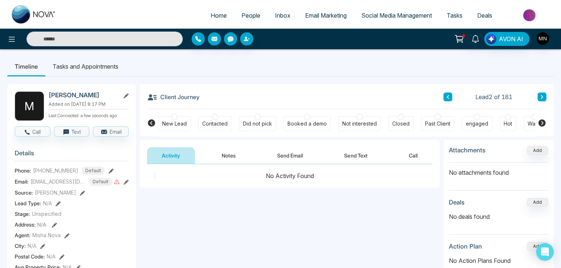
click at [261, 122] on div "Did not pick" at bounding box center [257, 123] width 29 height 7
click at [295, 162] on button "Send Email" at bounding box center [290, 155] width 55 height 17
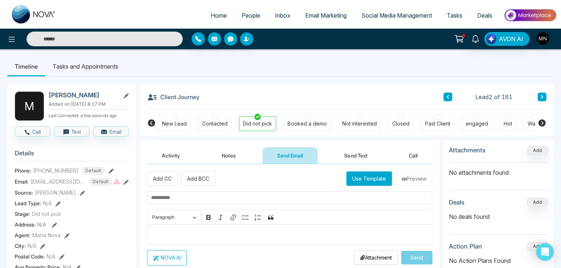
click at [168, 228] on div "Editor editing area: main" at bounding box center [289, 235] width 285 height 20
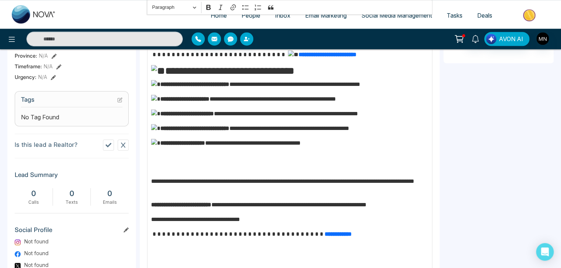
click at [168, 228] on div "**********" at bounding box center [289, 121] width 285 height 324
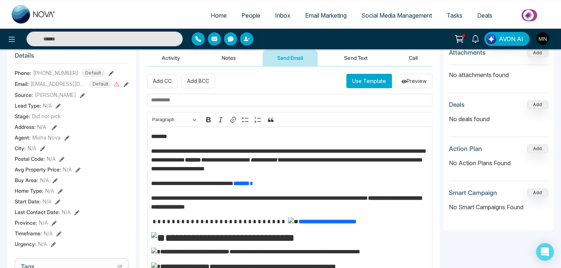
scroll to position [84, 0]
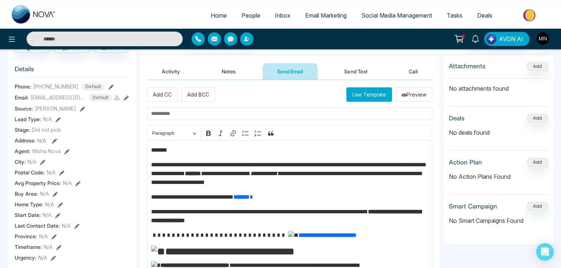
click at [181, 148] on p "*******" at bounding box center [290, 150] width 278 height 9
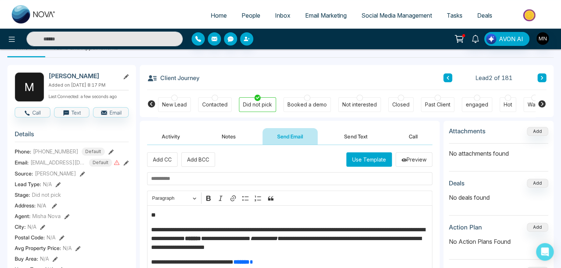
scroll to position [18, 0]
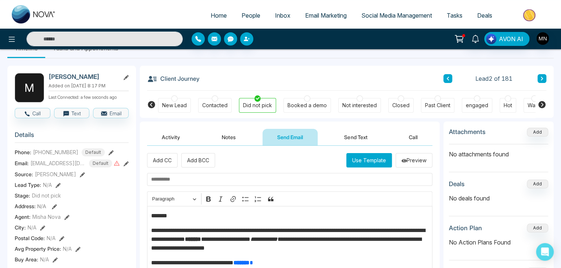
click at [211, 175] on input "text" at bounding box center [289, 179] width 285 height 13
paste input "**********"
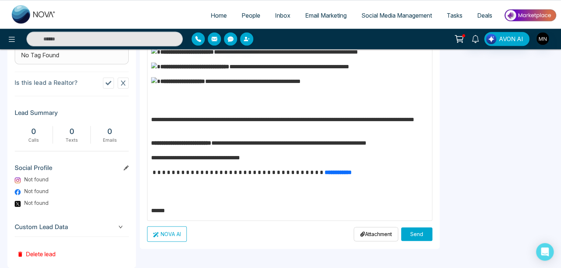
scroll to position [346, 0]
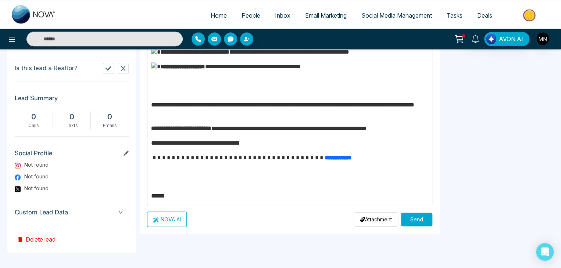
type input "**********"
click at [420, 213] on button "Send" at bounding box center [416, 220] width 31 height 14
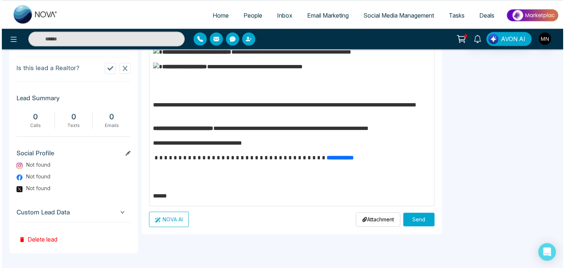
scroll to position [0, 0]
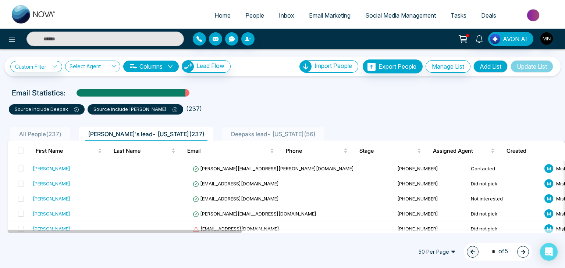
click at [75, 112] on icon at bounding box center [76, 109] width 5 height 5
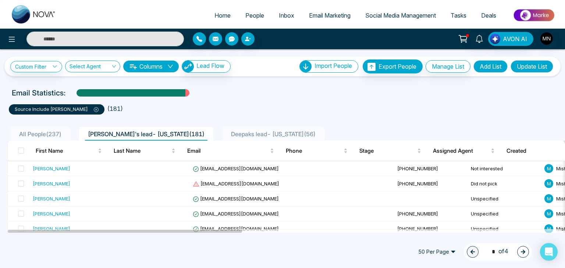
click at [94, 111] on icon at bounding box center [96, 109] width 5 height 5
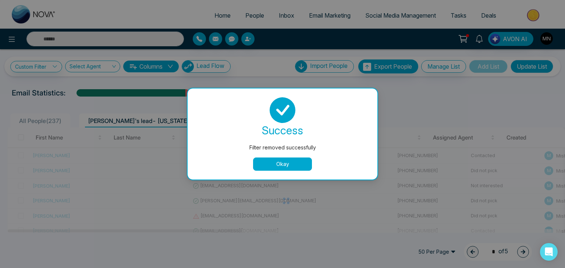
click at [294, 162] on button "Okay" at bounding box center [282, 164] width 59 height 13
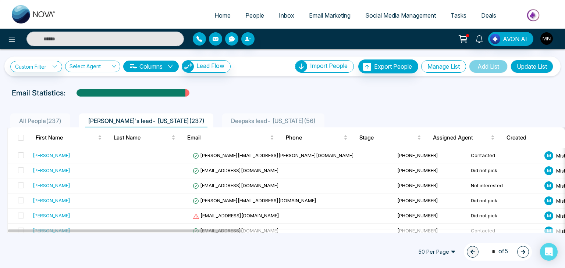
click at [450, 63] on button "Manage List" at bounding box center [443, 66] width 45 height 13
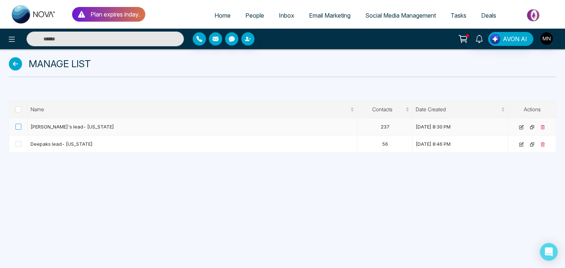
click at [21, 127] on span at bounding box center [18, 127] width 6 height 6
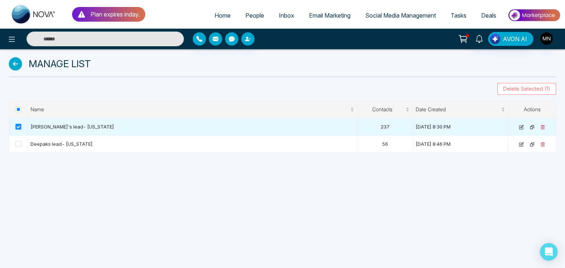
click at [530, 87] on span "Delete Selected (1)" at bounding box center [526, 89] width 47 height 8
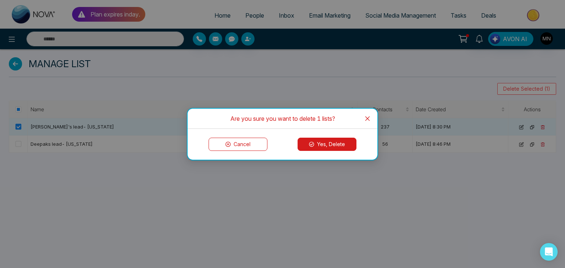
click at [309, 146] on button "Yes, Delete" at bounding box center [327, 144] width 59 height 13
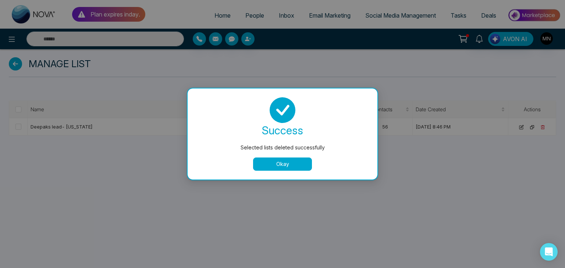
click at [278, 167] on button "Okay" at bounding box center [282, 164] width 59 height 13
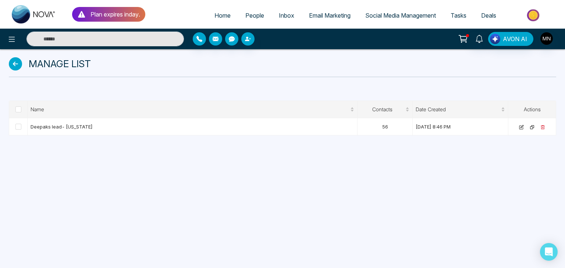
click at [15, 64] on icon at bounding box center [15, 63] width 13 height 13
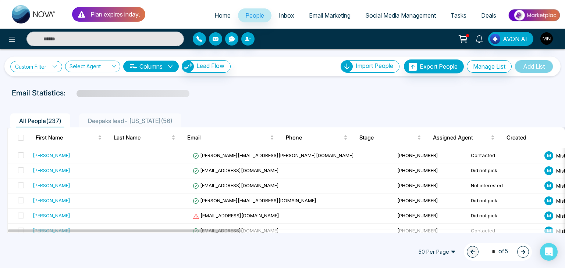
click at [45, 65] on link "Custom Filter" at bounding box center [36, 66] width 52 height 11
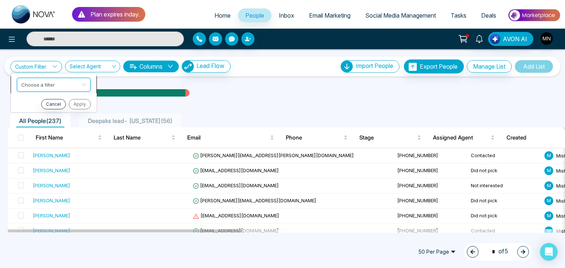
click at [49, 83] on input "search" at bounding box center [51, 83] width 60 height 11
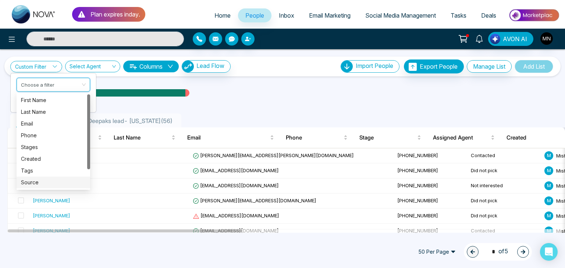
click at [31, 186] on div "Source" at bounding box center [53, 183] width 65 height 8
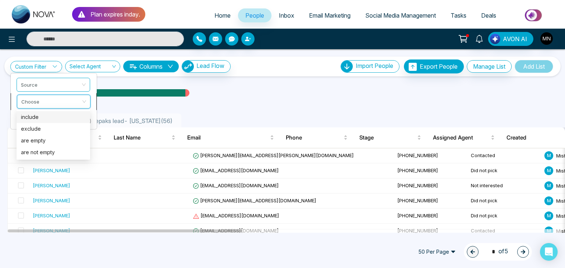
click at [57, 102] on input "search" at bounding box center [51, 100] width 60 height 11
click at [52, 120] on div "include" at bounding box center [53, 117] width 65 height 8
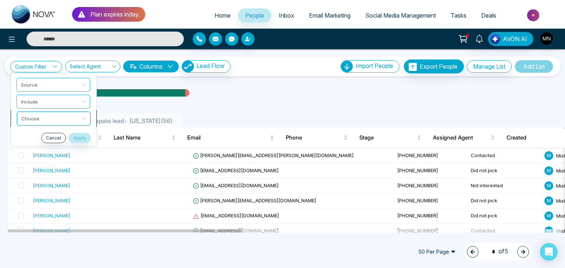
click at [57, 120] on input "search" at bounding box center [51, 117] width 60 height 11
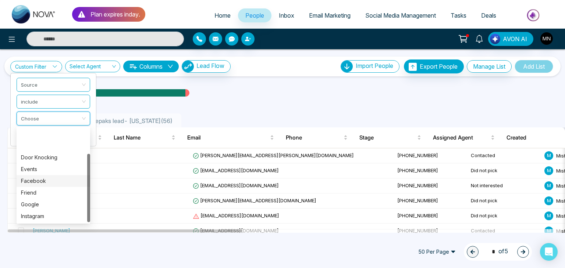
scroll to position [35, 0]
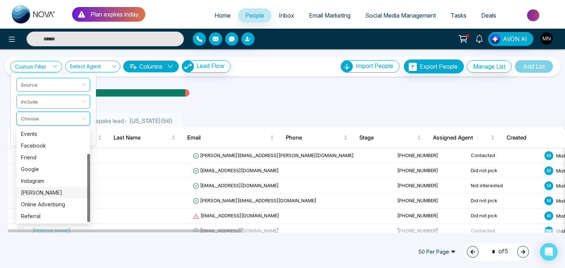
click at [38, 194] on div "[PERSON_NAME]" at bounding box center [53, 193] width 65 height 8
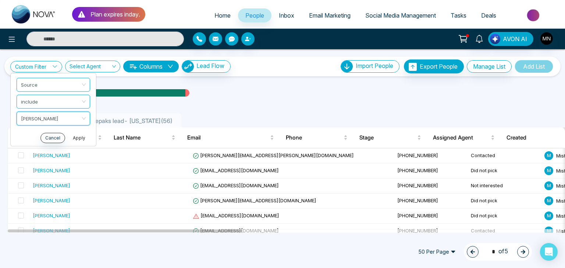
click at [76, 138] on button "Apply" at bounding box center [79, 138] width 22 height 10
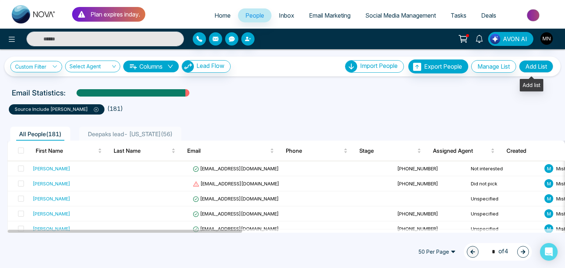
click at [532, 71] on button "Add List" at bounding box center [536, 66] width 34 height 13
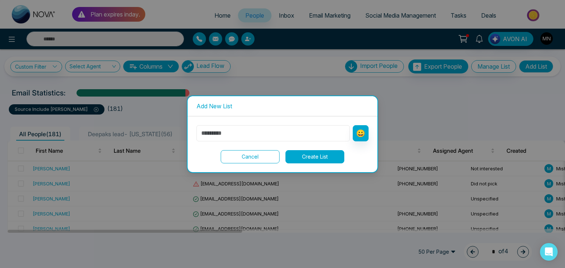
click at [246, 136] on input "text" at bounding box center [272, 133] width 153 height 16
type input "**********"
click at [303, 155] on button "Create List" at bounding box center [314, 156] width 59 height 13
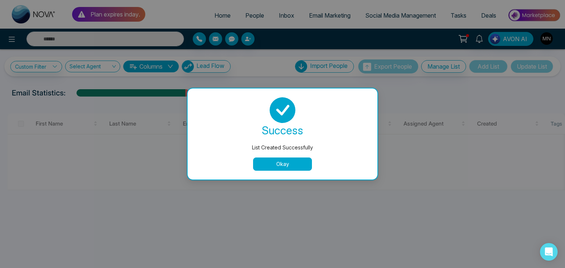
click at [273, 163] on button "Okay" at bounding box center [282, 164] width 59 height 13
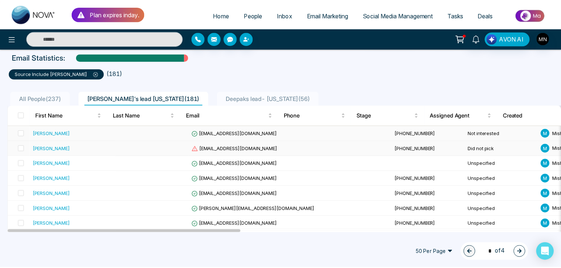
scroll to position [47, 0]
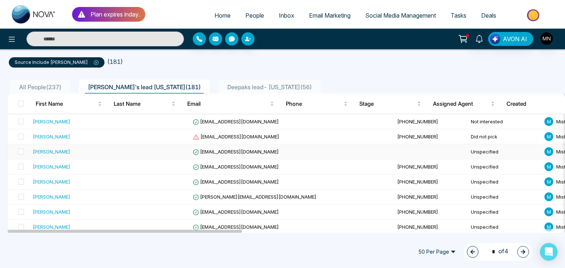
click at [41, 151] on div "[PERSON_NAME]" at bounding box center [52, 151] width 38 height 7
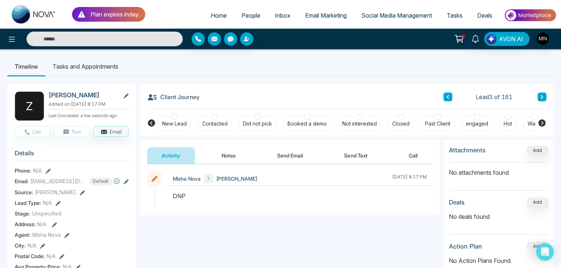
click at [224, 156] on button "Notes" at bounding box center [228, 155] width 43 height 17
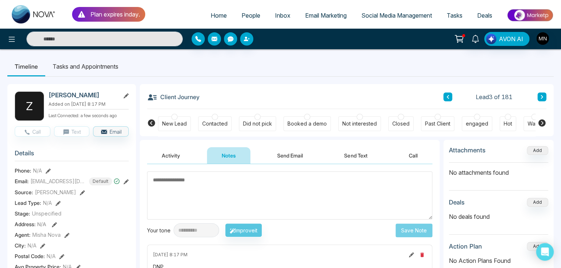
drag, startPoint x: 50, startPoint y: 95, endPoint x: 107, endPoint y: 96, distance: 57.4
click at [107, 96] on h2 "[PERSON_NAME]" at bounding box center [83, 95] width 68 height 7
copy h2 "[PERSON_NAME]"
click at [353, 124] on div "Not interested" at bounding box center [359, 123] width 35 height 7
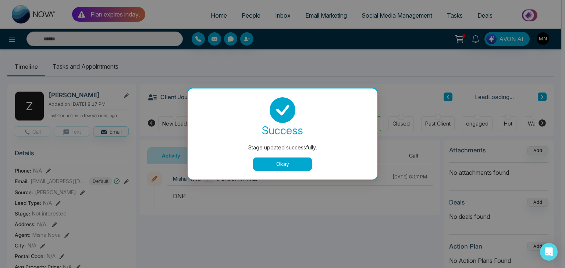
click at [256, 170] on button "Okay" at bounding box center [282, 164] width 59 height 13
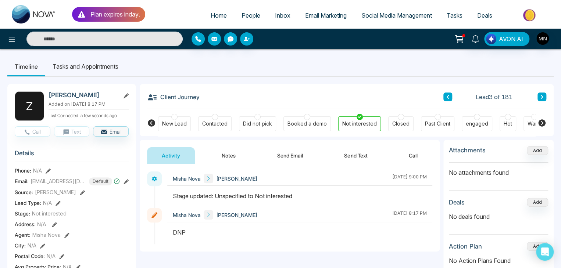
click at [234, 153] on button "Notes" at bounding box center [228, 155] width 43 height 17
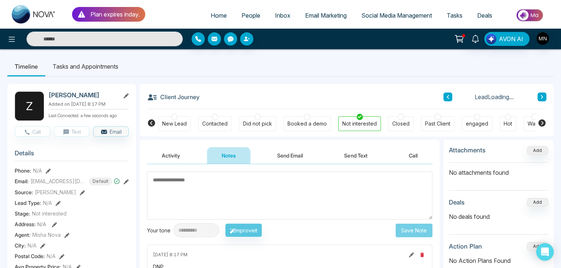
click at [231, 200] on textarea at bounding box center [289, 196] width 285 height 48
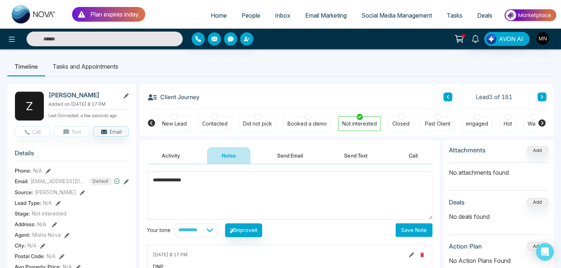
type textarea "**********"
click at [407, 232] on button "Save Note" at bounding box center [414, 231] width 37 height 14
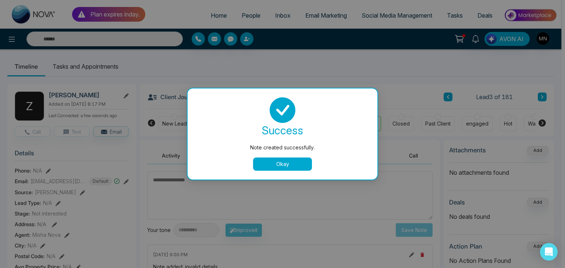
drag, startPoint x: 295, startPoint y: 165, endPoint x: 124, endPoint y: 120, distance: 176.6
click at [124, 120] on div "Note created successfully. success Note created successfully. Okay" at bounding box center [282, 134] width 565 height 268
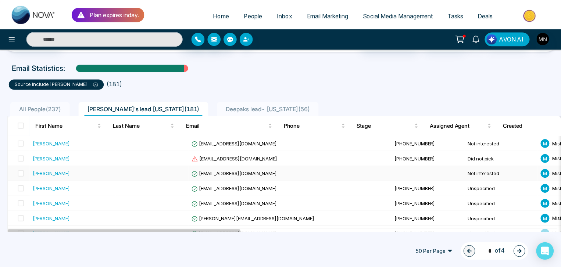
scroll to position [41, 0]
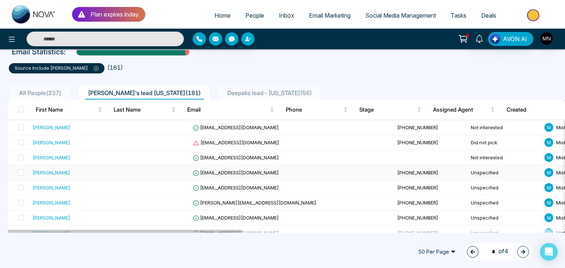
click at [48, 170] on div "[PERSON_NAME]" at bounding box center [52, 172] width 38 height 7
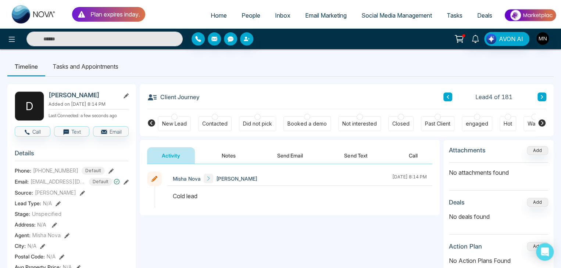
click at [288, 155] on button "Send Email" at bounding box center [290, 155] width 55 height 17
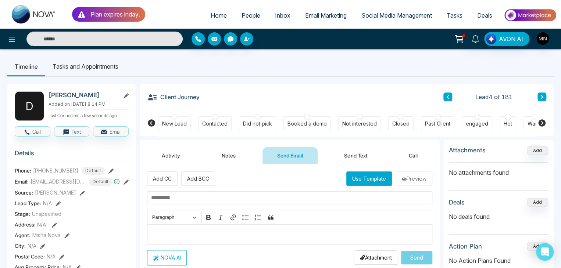
click at [166, 236] on p "Editor editing area: main" at bounding box center [290, 234] width 278 height 9
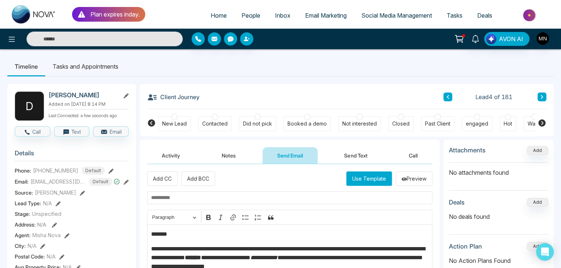
click at [178, 232] on p "*******" at bounding box center [290, 234] width 278 height 9
click at [200, 199] on input "text" at bounding box center [289, 198] width 285 height 13
paste input "**********"
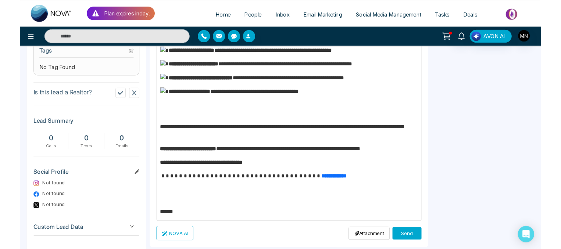
scroll to position [346, 0]
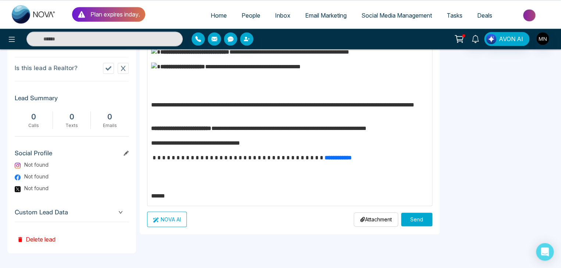
type input "**********"
click at [407, 213] on button "Send" at bounding box center [416, 220] width 31 height 14
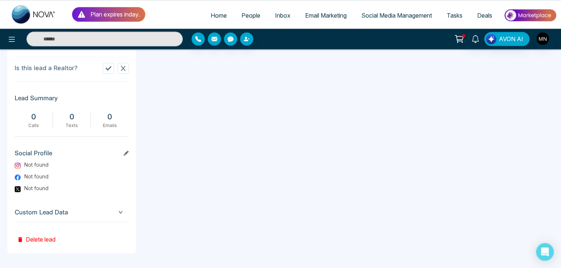
drag, startPoint x: 407, startPoint y: 212, endPoint x: 416, endPoint y: 62, distance: 150.4
click at [416, 62] on div "**********" at bounding box center [290, 25] width 300 height 455
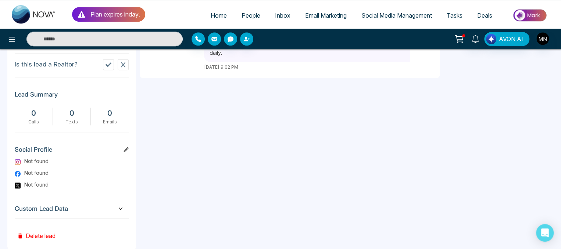
click at [341, 15] on span "Email Marketing" at bounding box center [326, 15] width 42 height 7
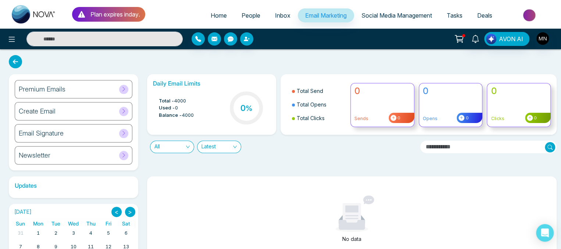
click at [123, 134] on icon at bounding box center [124, 134] width 6 height 6
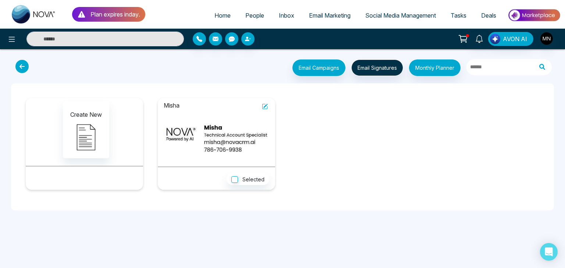
click at [266, 106] on icon at bounding box center [265, 107] width 6 height 6
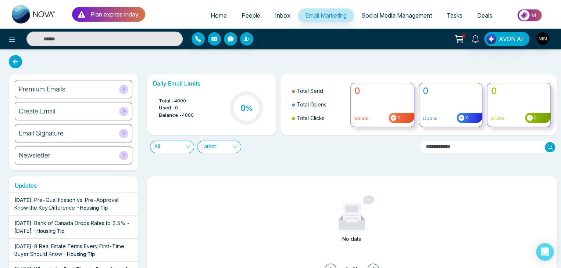
click at [82, 130] on div "Email Signature" at bounding box center [74, 133] width 118 height 18
